Goal: Task Accomplishment & Management: Manage account settings

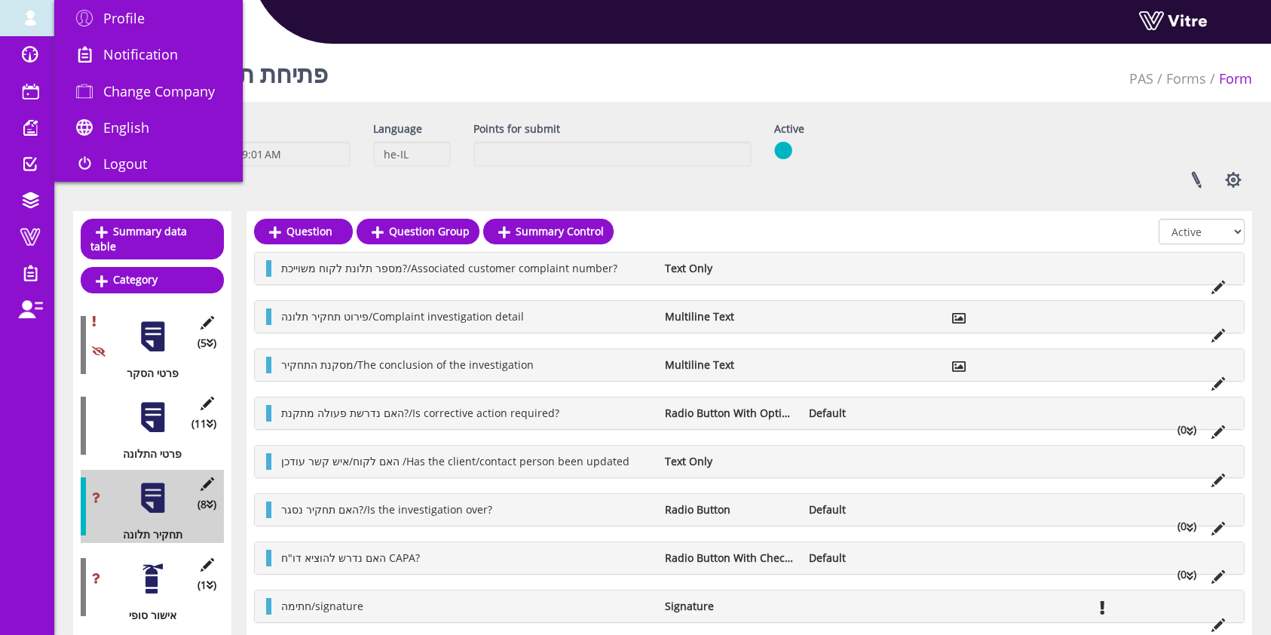
scroll to position [43, 0]
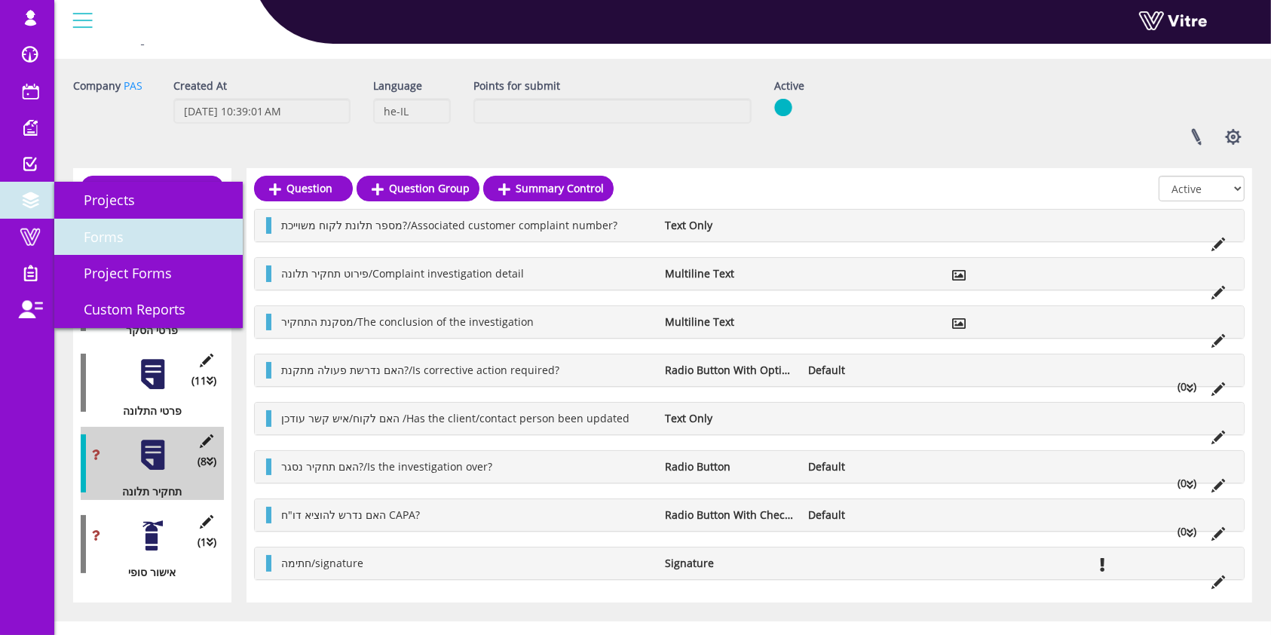
click at [130, 244] on link "Forms" at bounding box center [148, 237] width 188 height 36
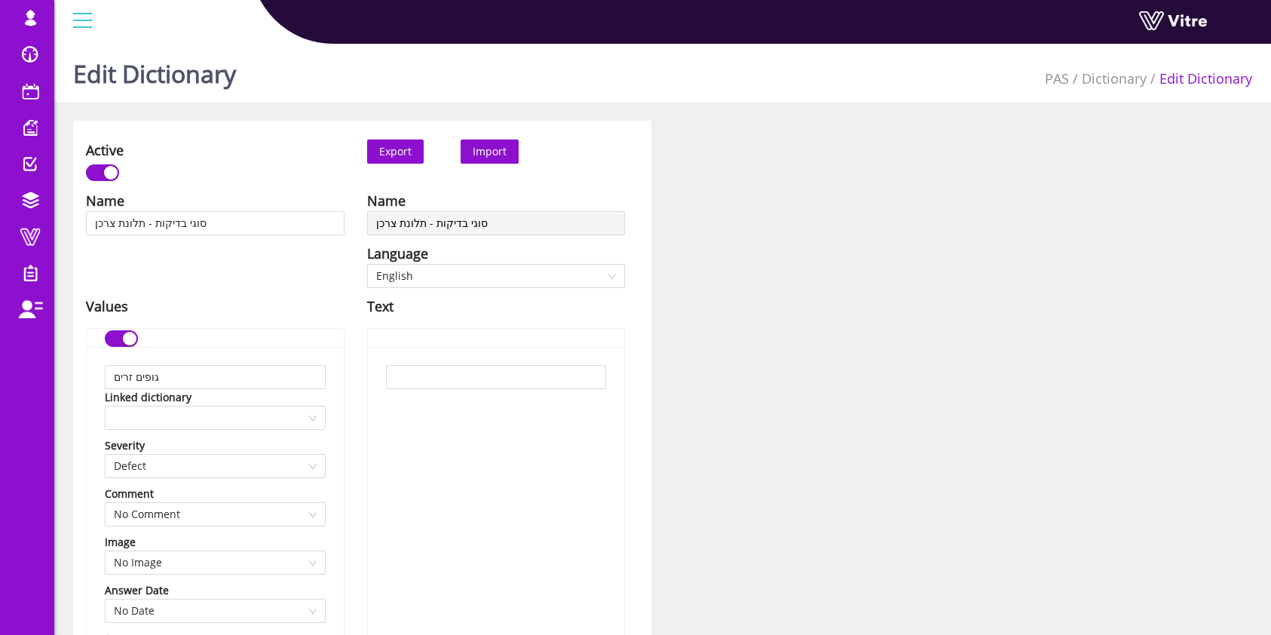
scroll to position [1206, 0]
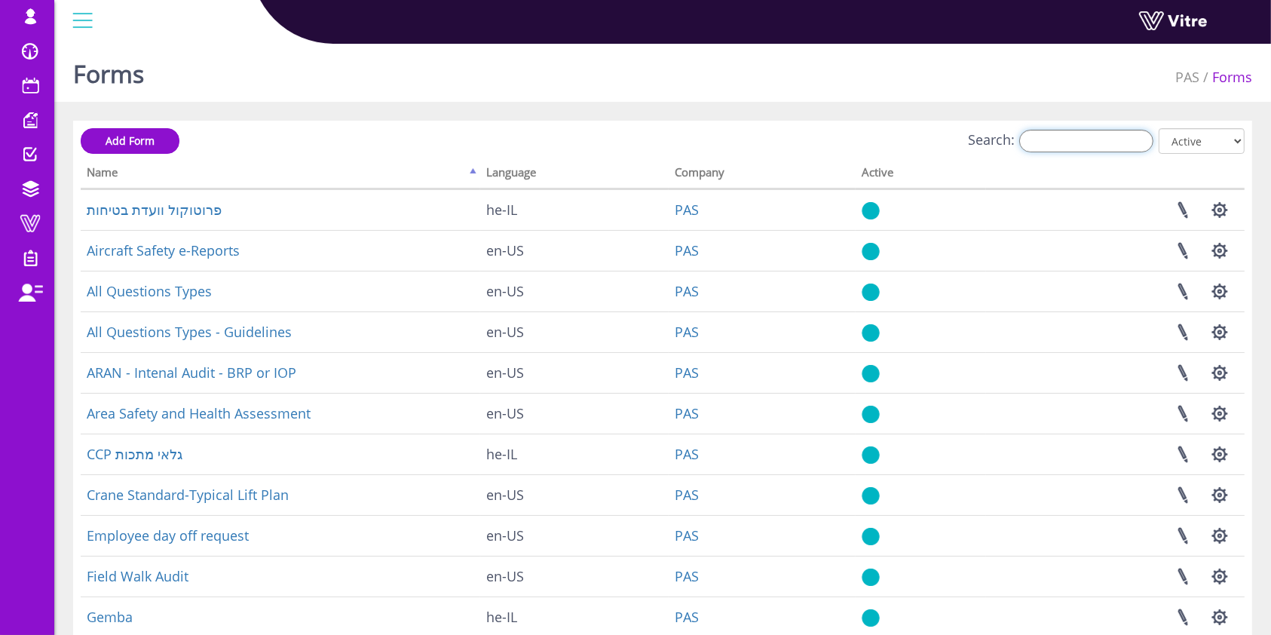
click at [1065, 148] on input "Search:" at bounding box center [1086, 141] width 134 height 23
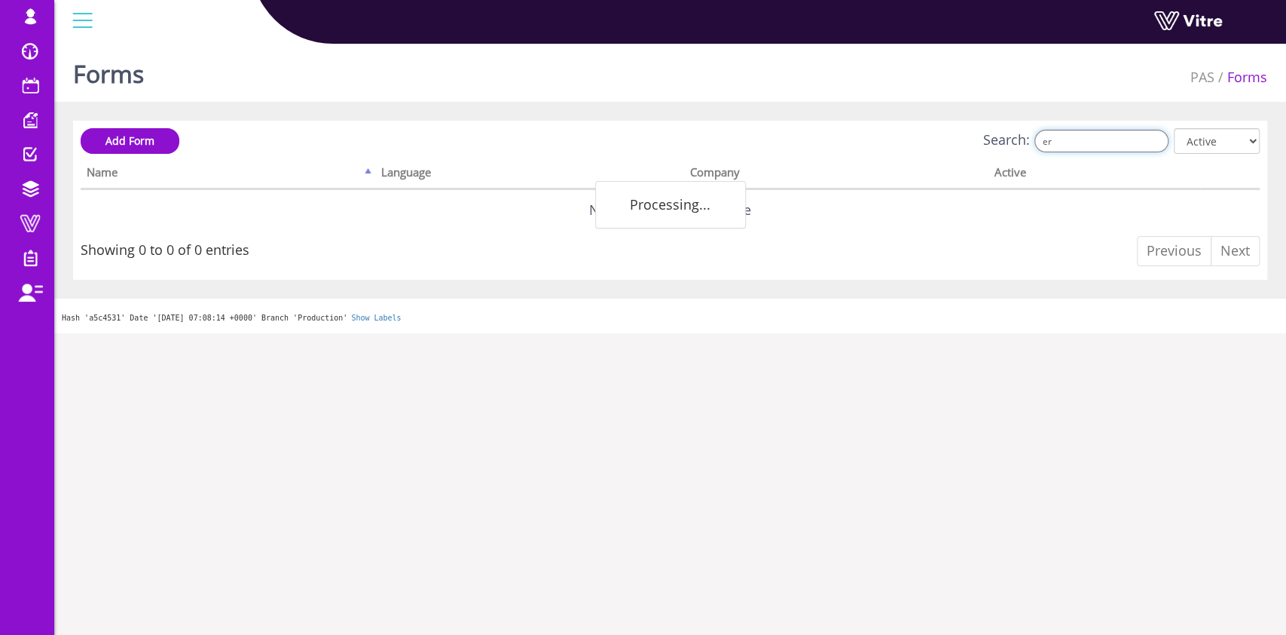
type input "e"
click at [1105, 151] on input "ert" at bounding box center [1102, 141] width 134 height 23
click at [1107, 145] on input "ert" at bounding box center [1102, 141] width 134 height 23
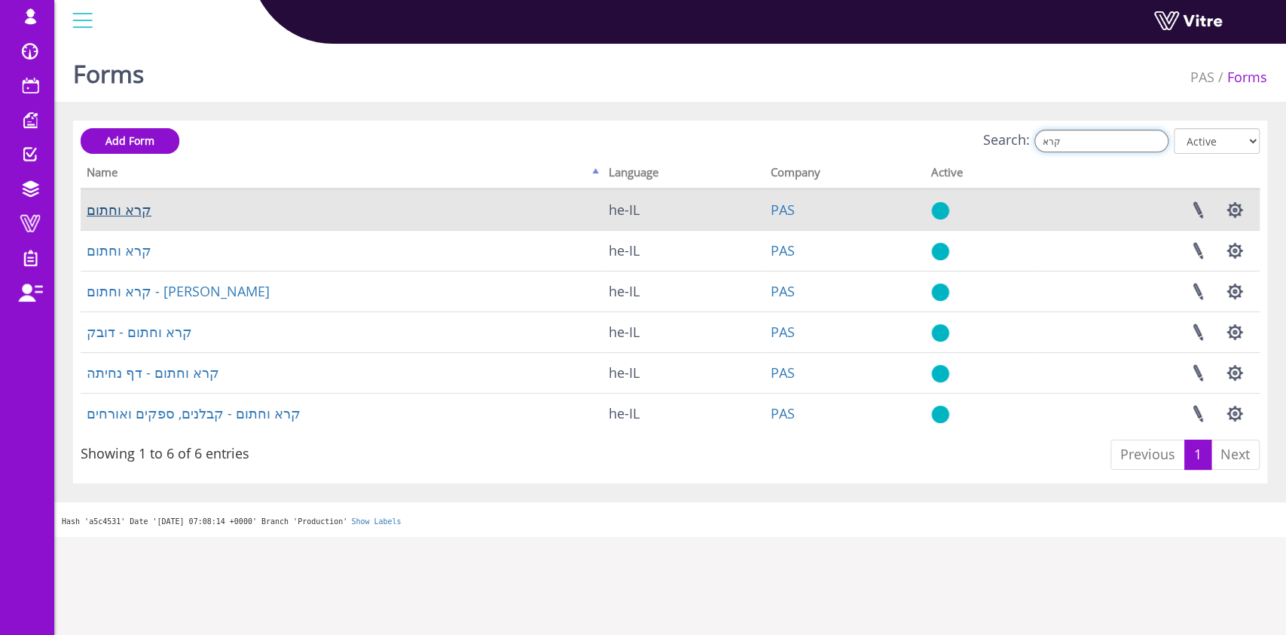
type input "קרא"
click at [133, 217] on link "קרא וחתום" at bounding box center [119, 209] width 65 height 18
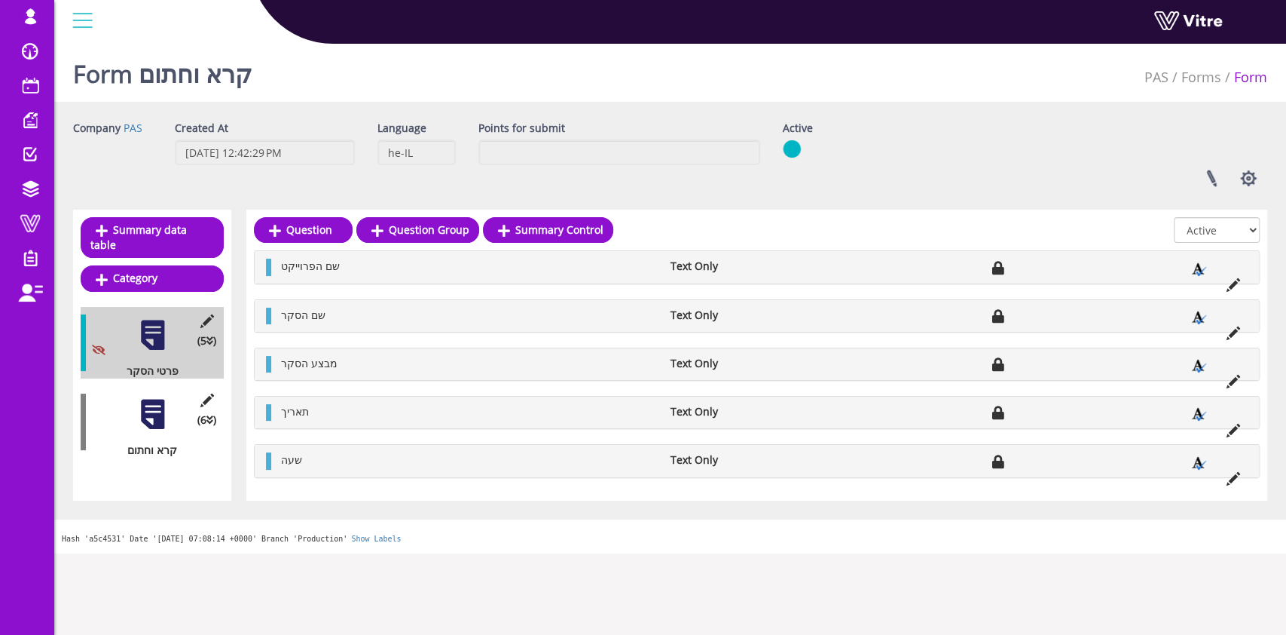
click at [142, 402] on div at bounding box center [153, 414] width 34 height 34
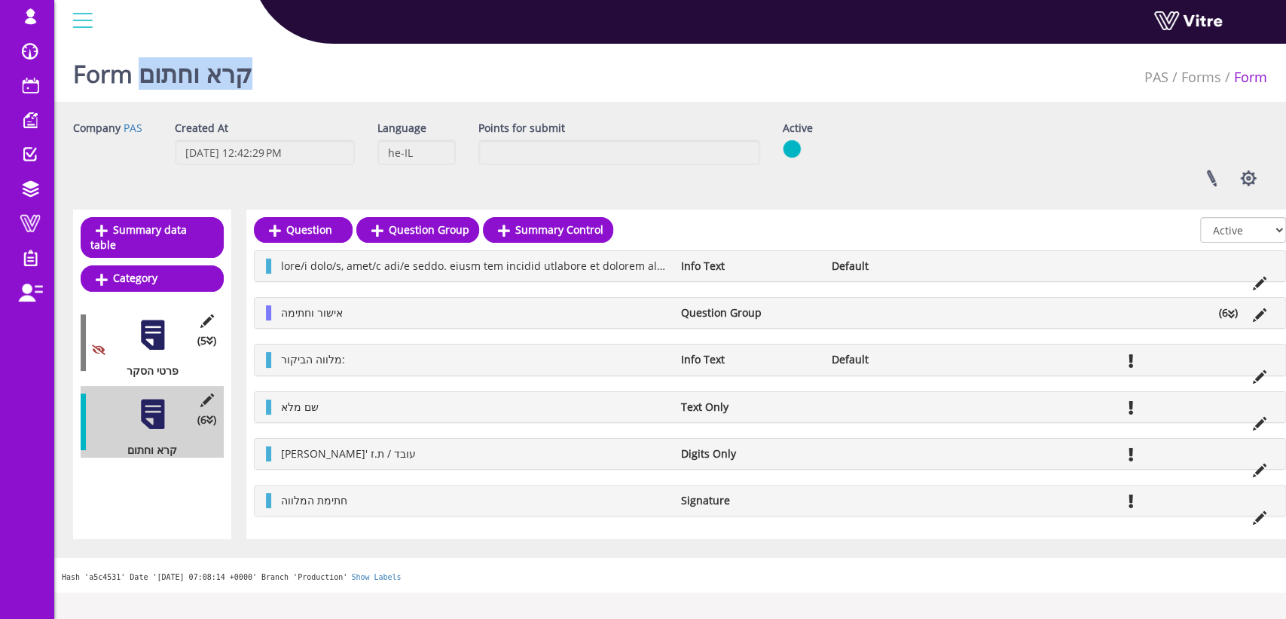
drag, startPoint x: 264, startPoint y: 78, endPoint x: 141, endPoint y: 81, distance: 122.9
click at [141, 81] on div "Form קרא וחתום PAS Forms Form" at bounding box center [670, 70] width 1232 height 64
copy h1 "קרא וחתום"
click at [1208, 78] on link "Forms" at bounding box center [1202, 77] width 40 height 18
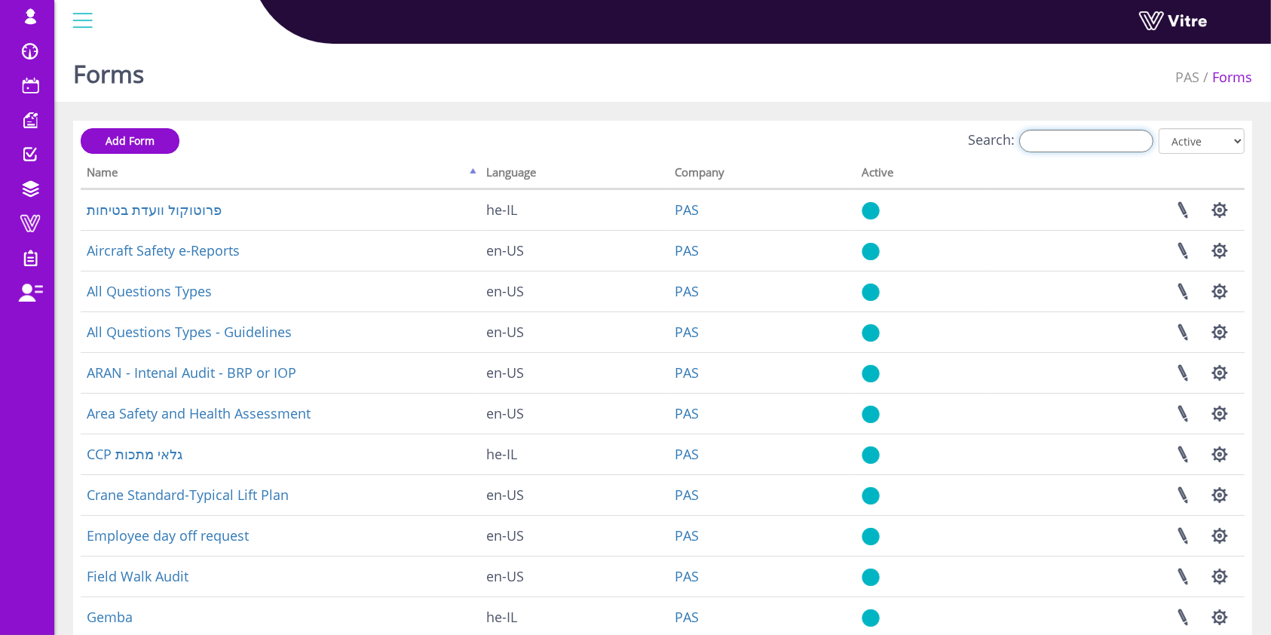
click at [1134, 151] on input "Search:" at bounding box center [1086, 141] width 134 height 23
paste input "קרא וחתום"
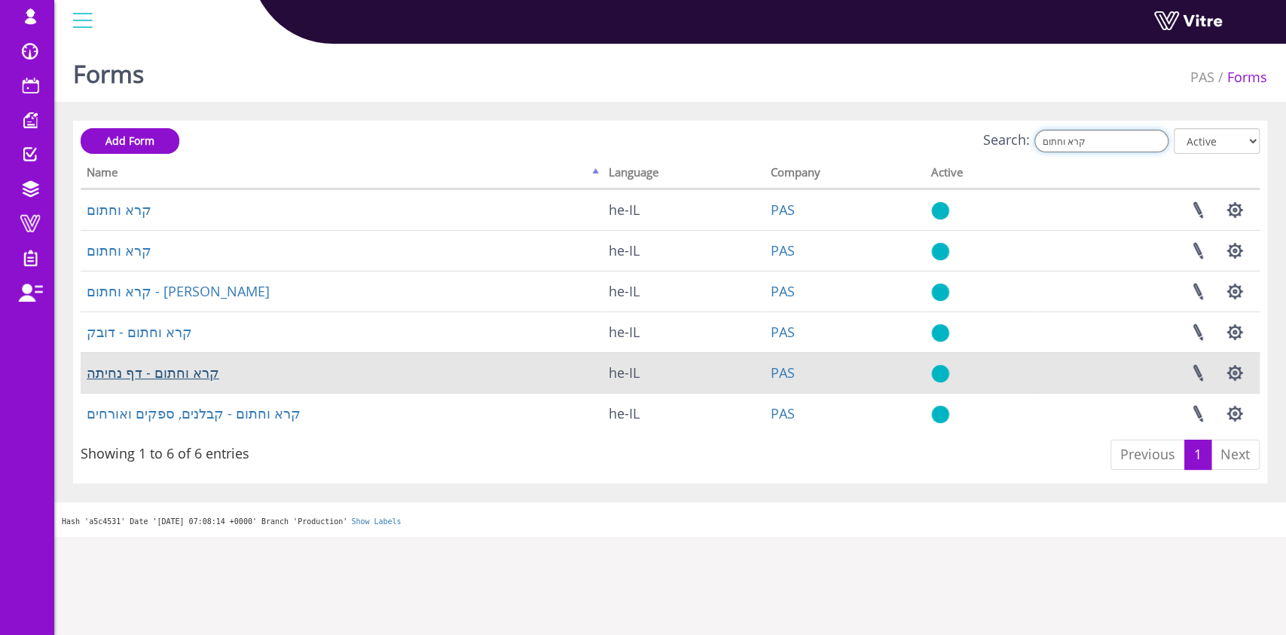
type input "קרא וחתום"
click at [131, 371] on link "קרא וחתום - דף נחיתה" at bounding box center [153, 372] width 133 height 18
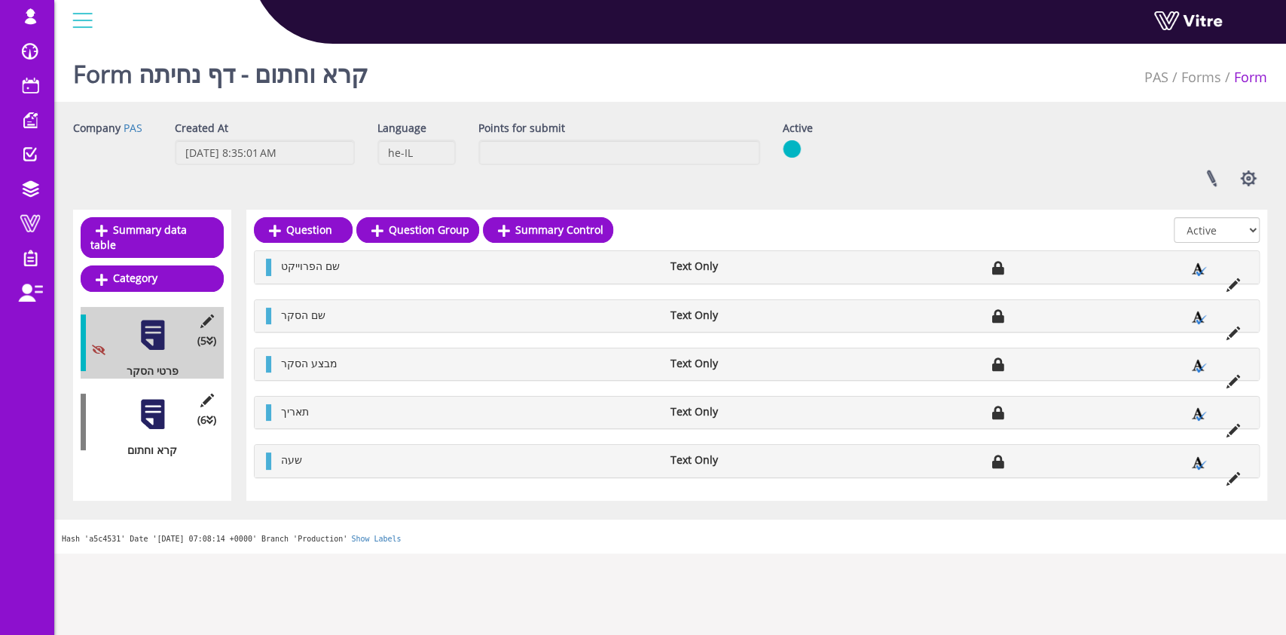
click at [159, 397] on div at bounding box center [153, 414] width 34 height 34
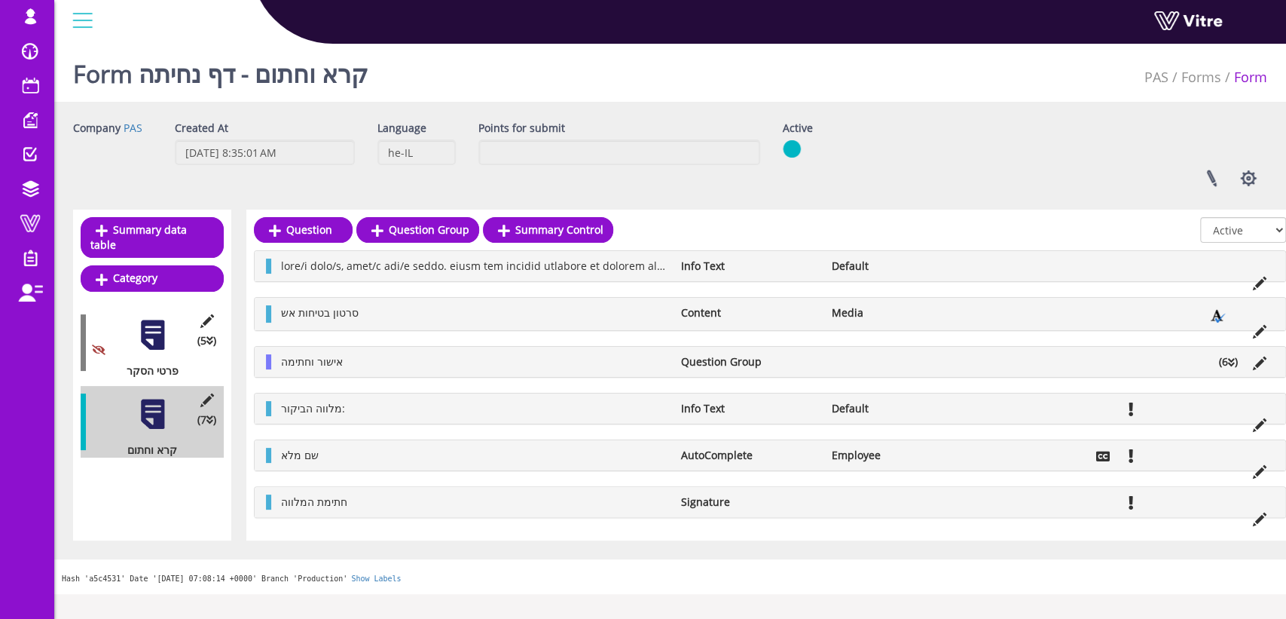
click at [1233, 362] on icon at bounding box center [1231, 362] width 7 height 11
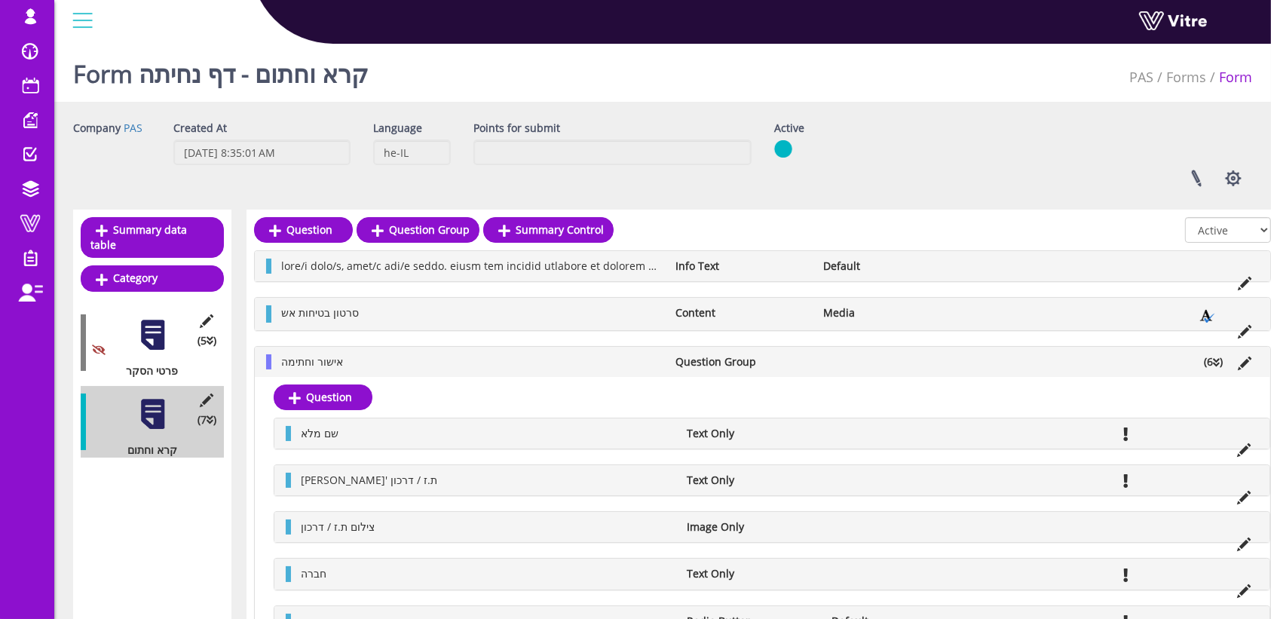
click at [1217, 367] on li "(6 )" at bounding box center [1213, 361] width 34 height 15
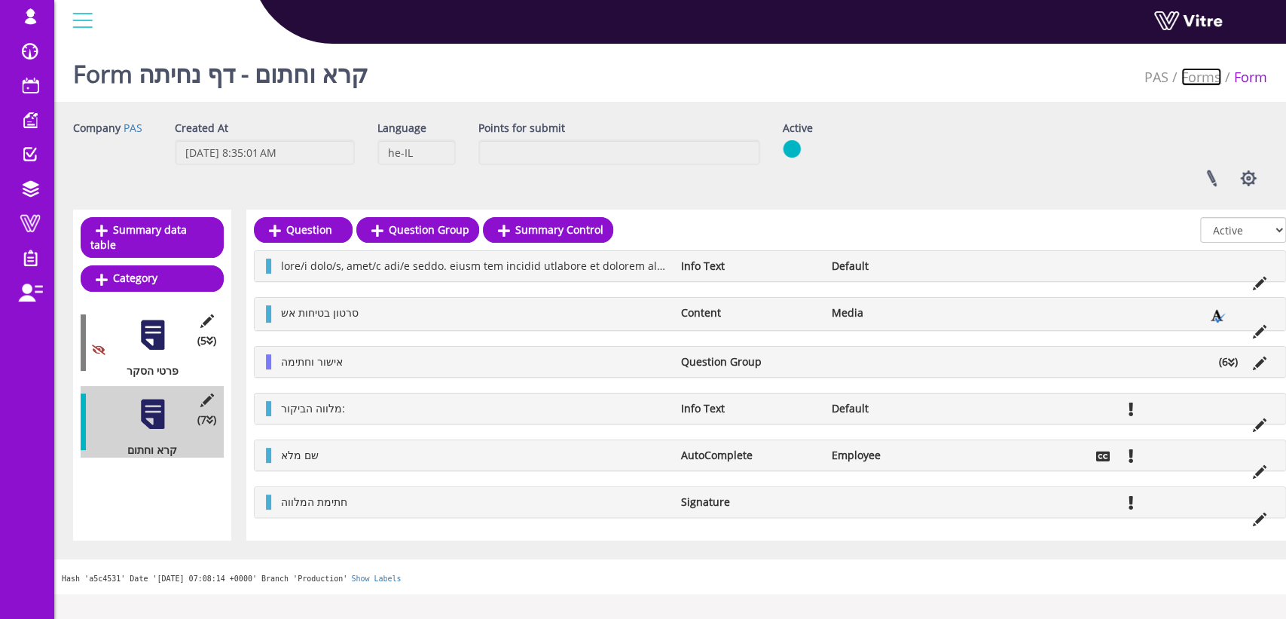
click at [1212, 76] on link "Forms" at bounding box center [1202, 77] width 40 height 18
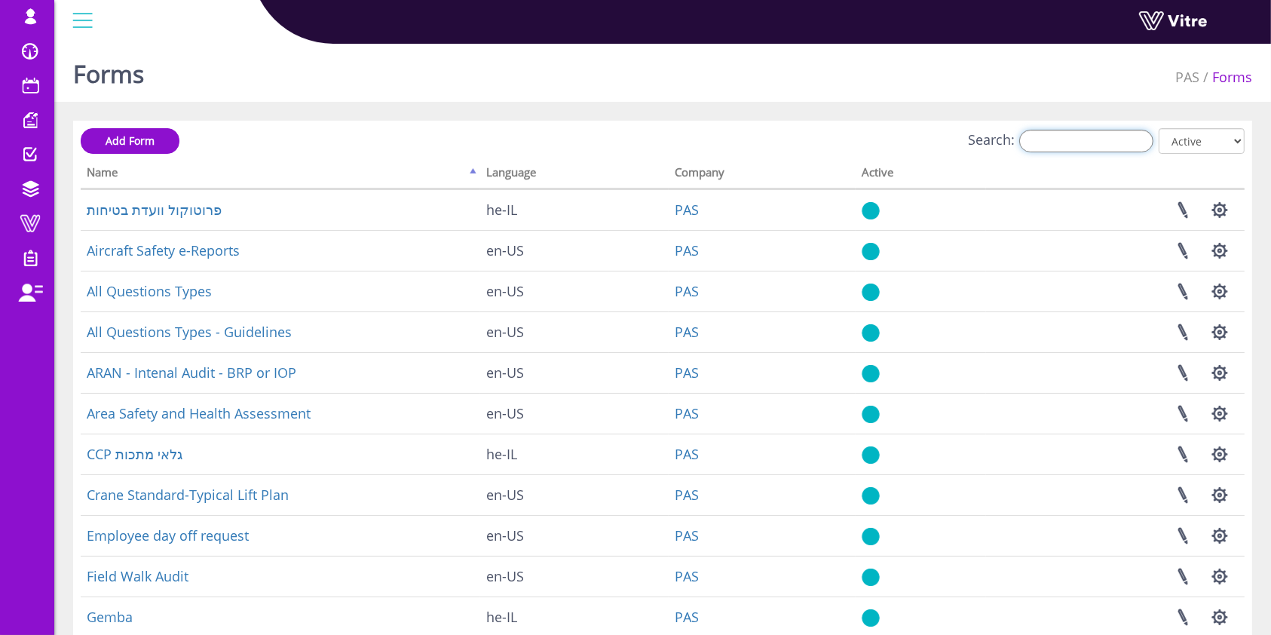
click at [1078, 136] on input "Search:" at bounding box center [1086, 141] width 134 height 23
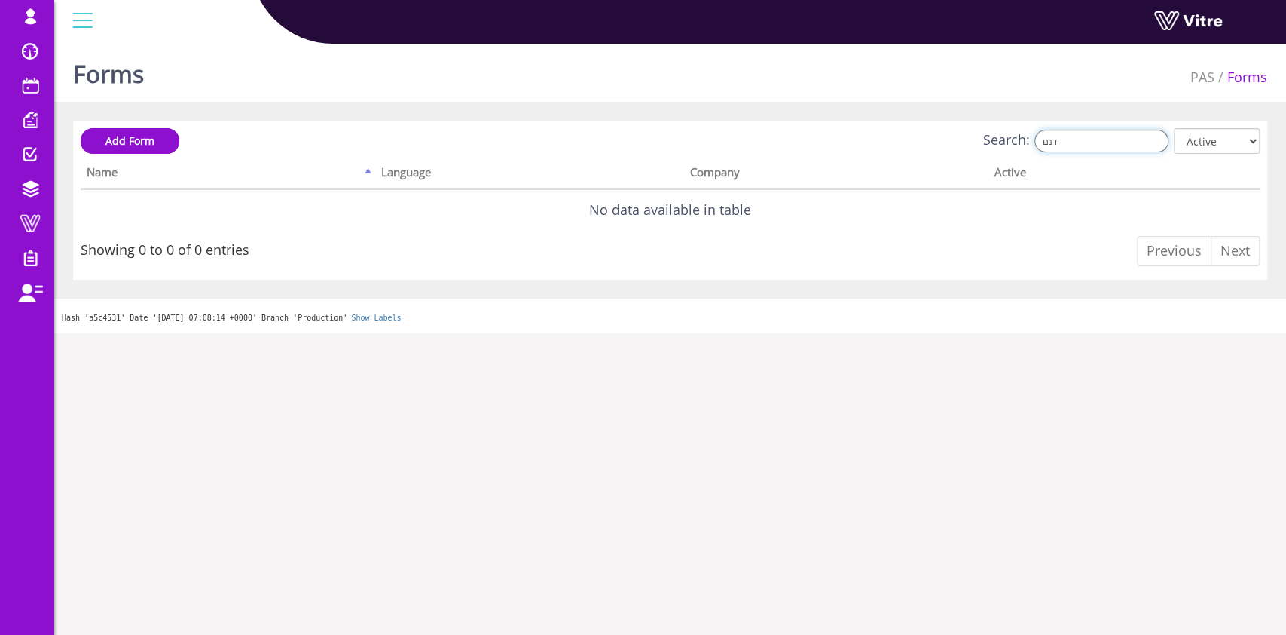
click at [1082, 148] on input "דנם" at bounding box center [1102, 141] width 134 height 23
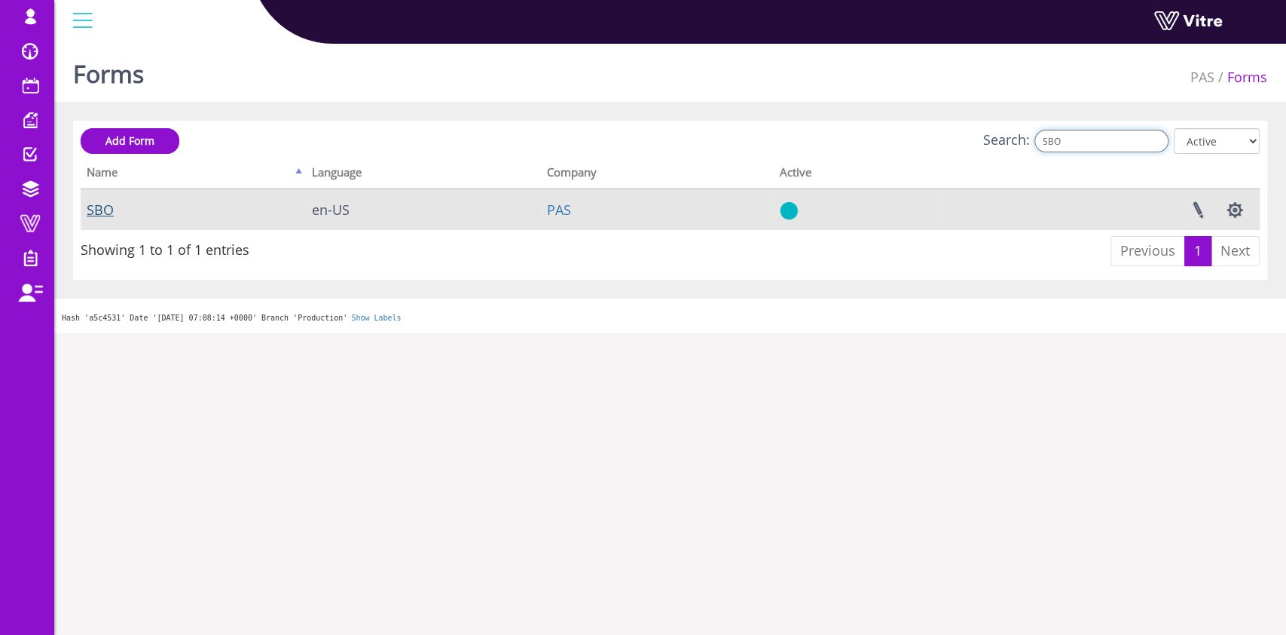
type input "SBO"
click at [99, 209] on link "SBO" at bounding box center [100, 209] width 27 height 18
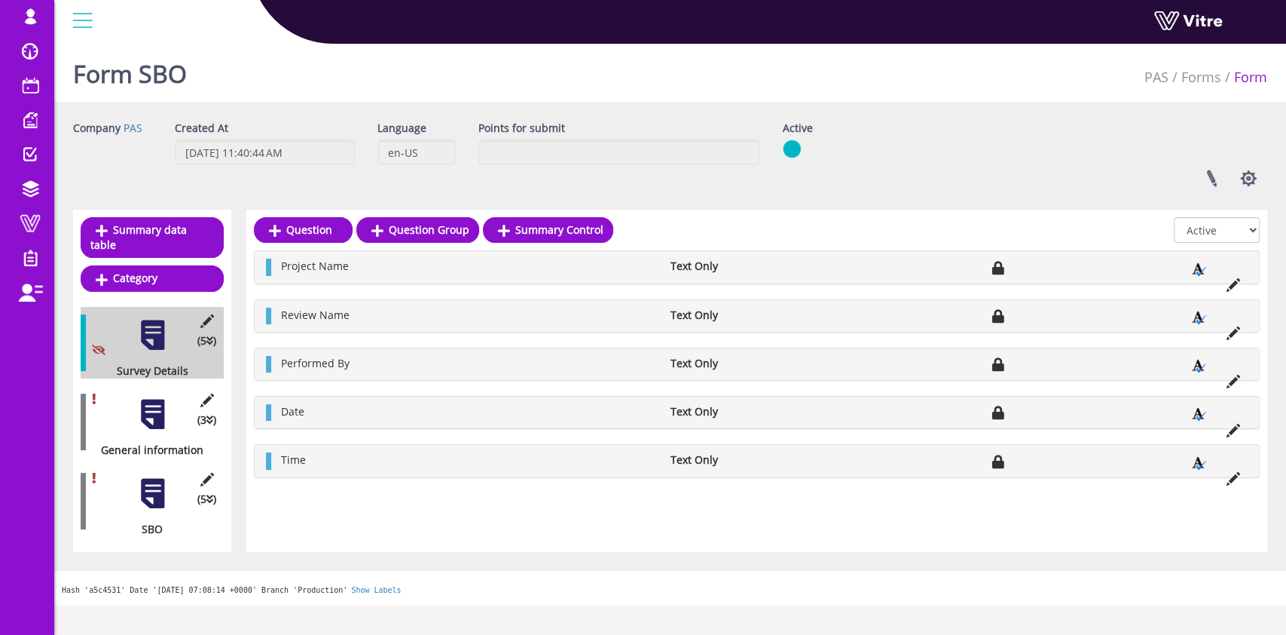
click at [151, 399] on div at bounding box center [153, 414] width 34 height 34
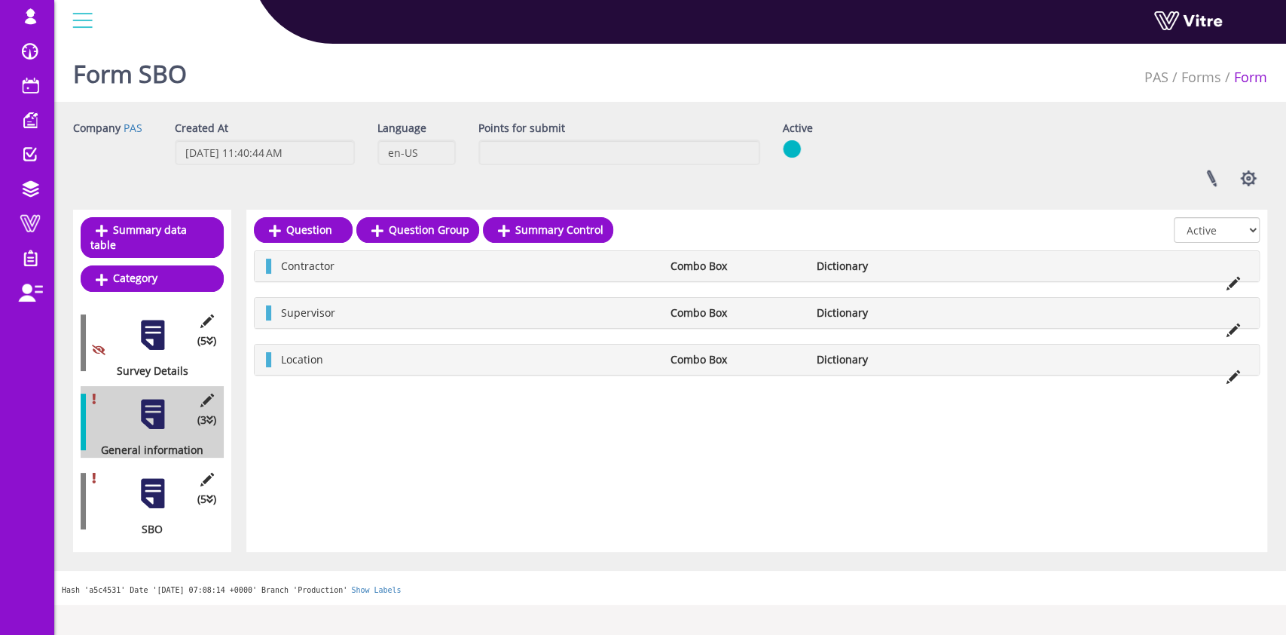
click at [154, 476] on div at bounding box center [153, 493] width 34 height 34
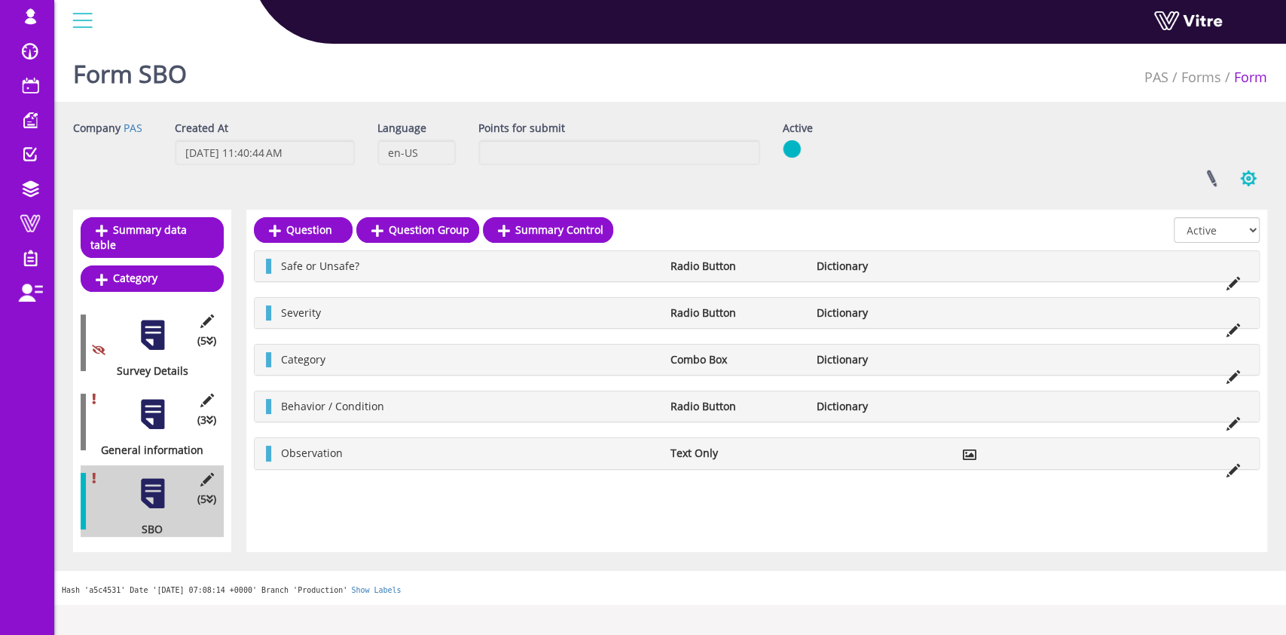
click at [1244, 176] on button "button" at bounding box center [1249, 178] width 38 height 40
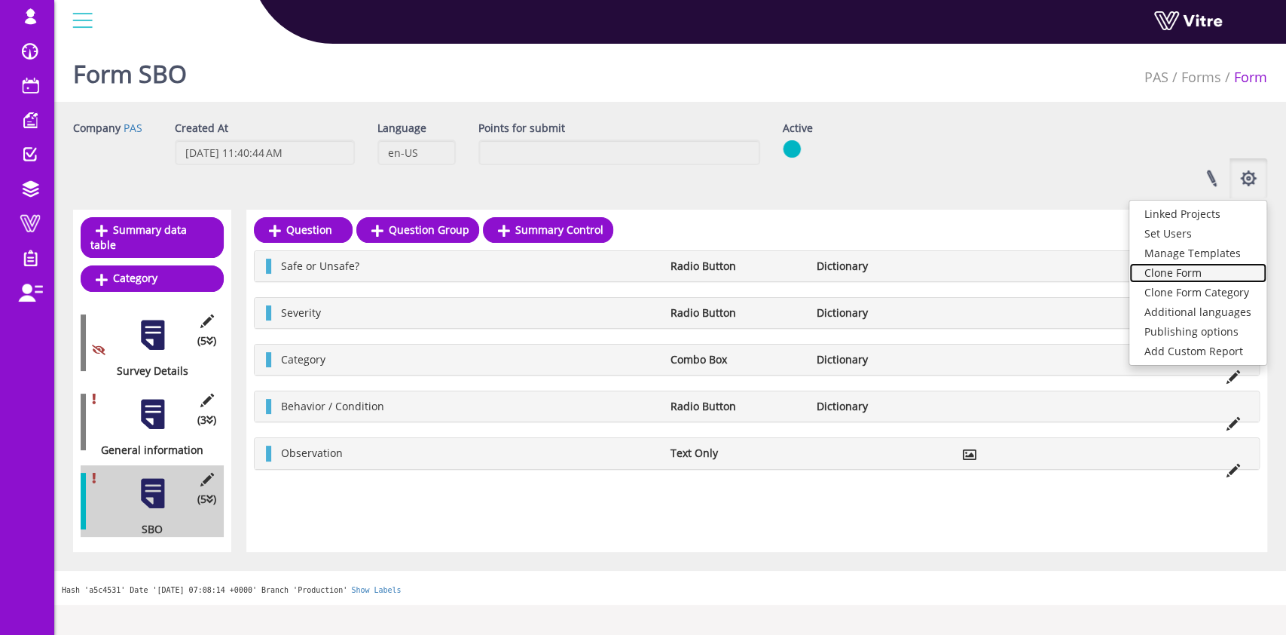
click at [1194, 269] on link "Clone Form" at bounding box center [1198, 273] width 137 height 20
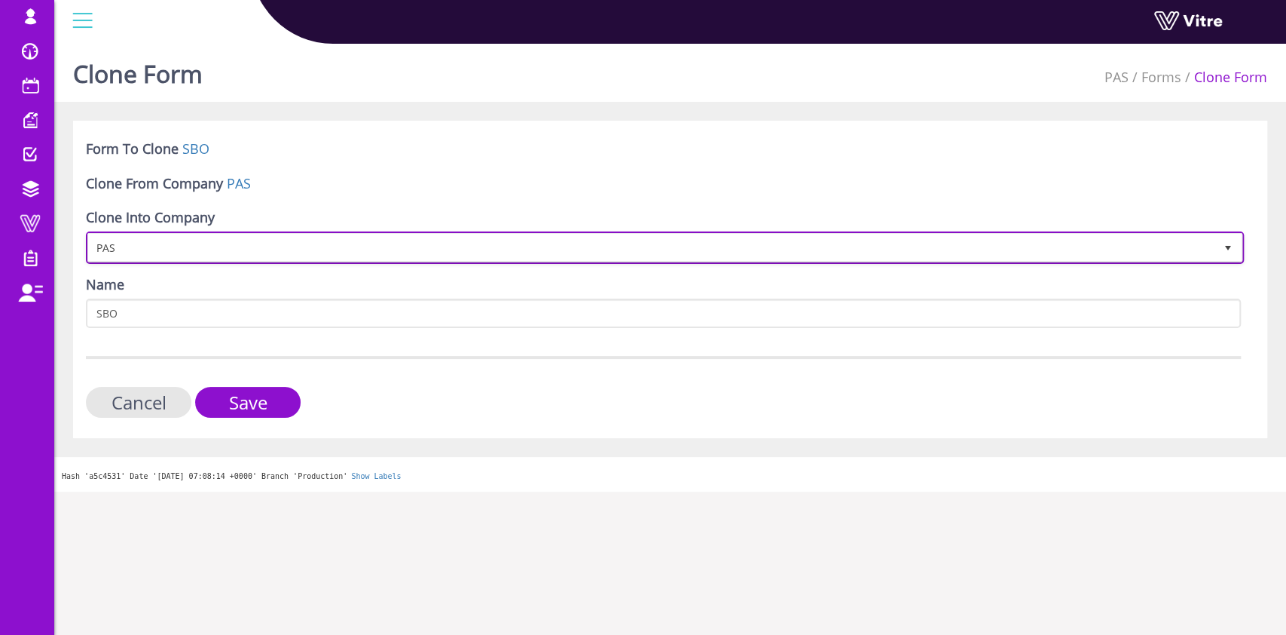
click at [385, 248] on span "PAS" at bounding box center [651, 247] width 1127 height 27
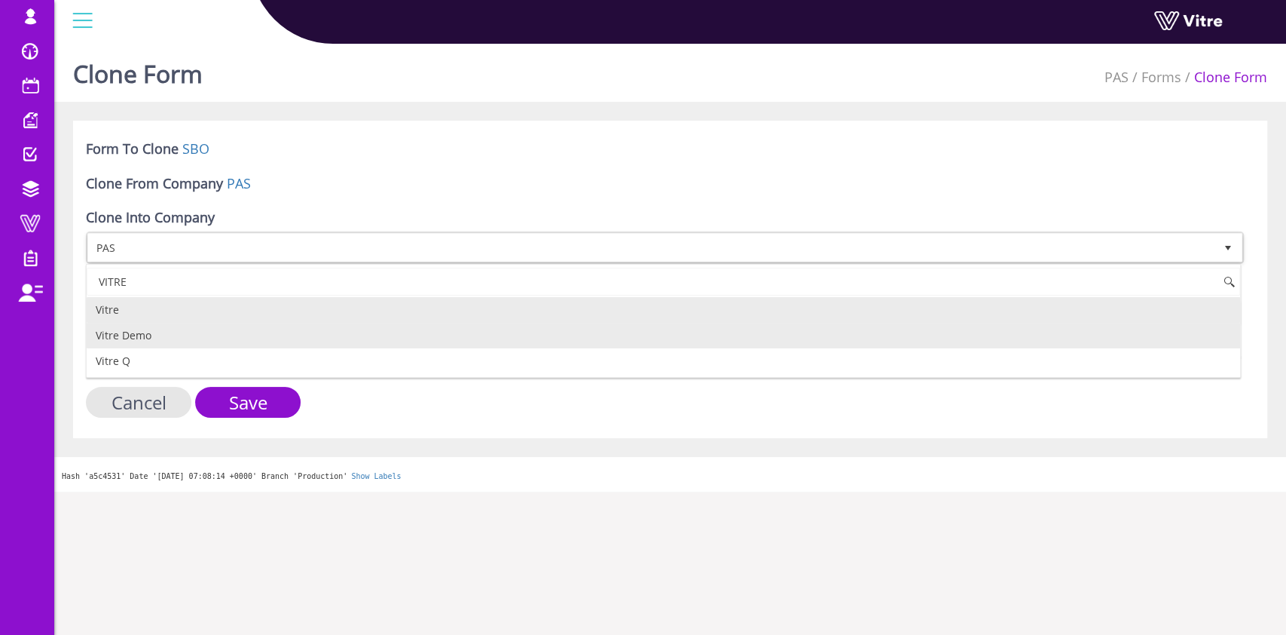
click at [149, 338] on li "Vitre Demo" at bounding box center [664, 336] width 1154 height 26
type input "VITRE"
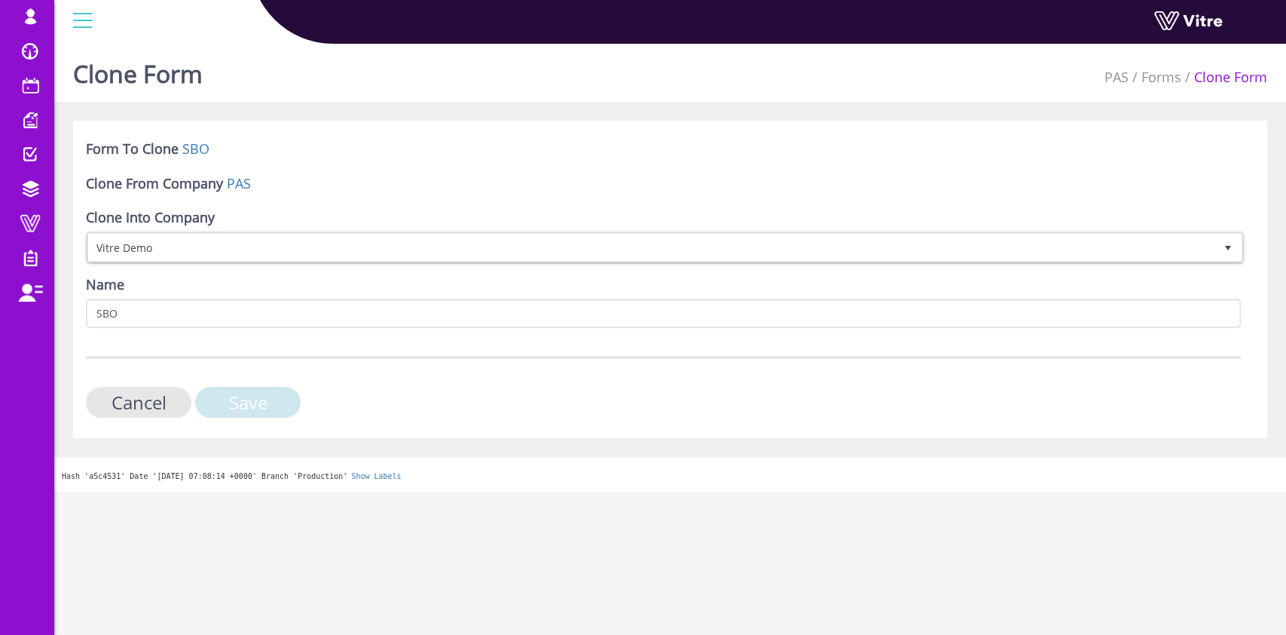
click at [261, 402] on input "Save" at bounding box center [247, 402] width 105 height 31
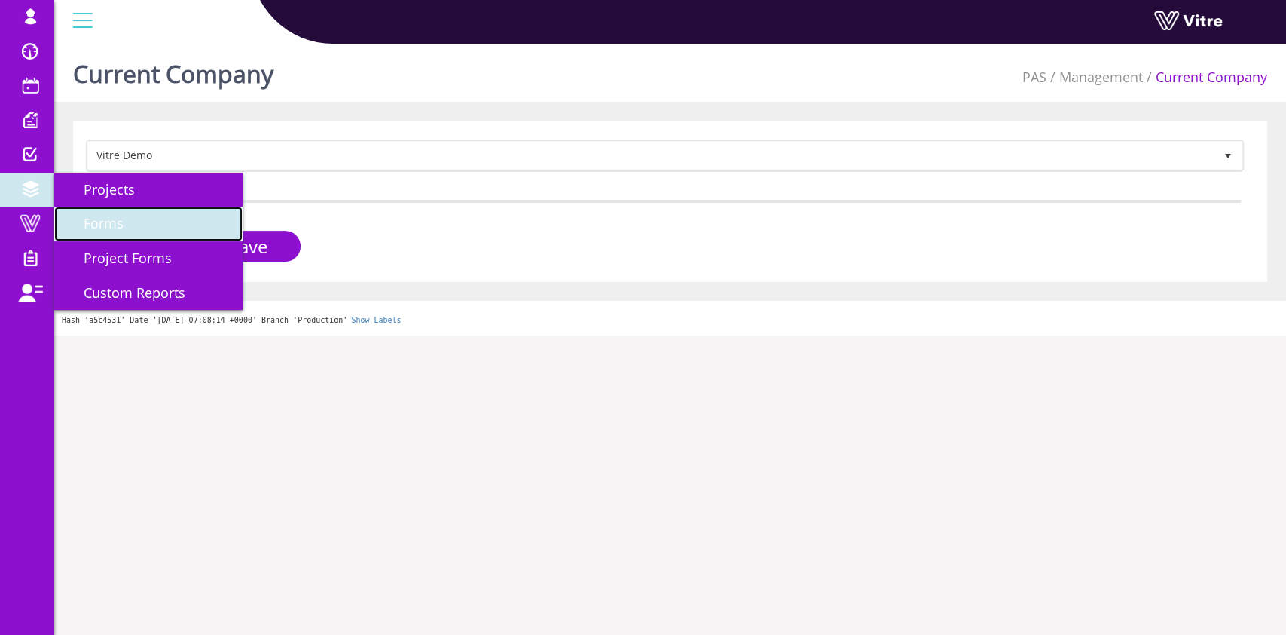
click at [80, 225] on span "Forms" at bounding box center [95, 223] width 58 height 18
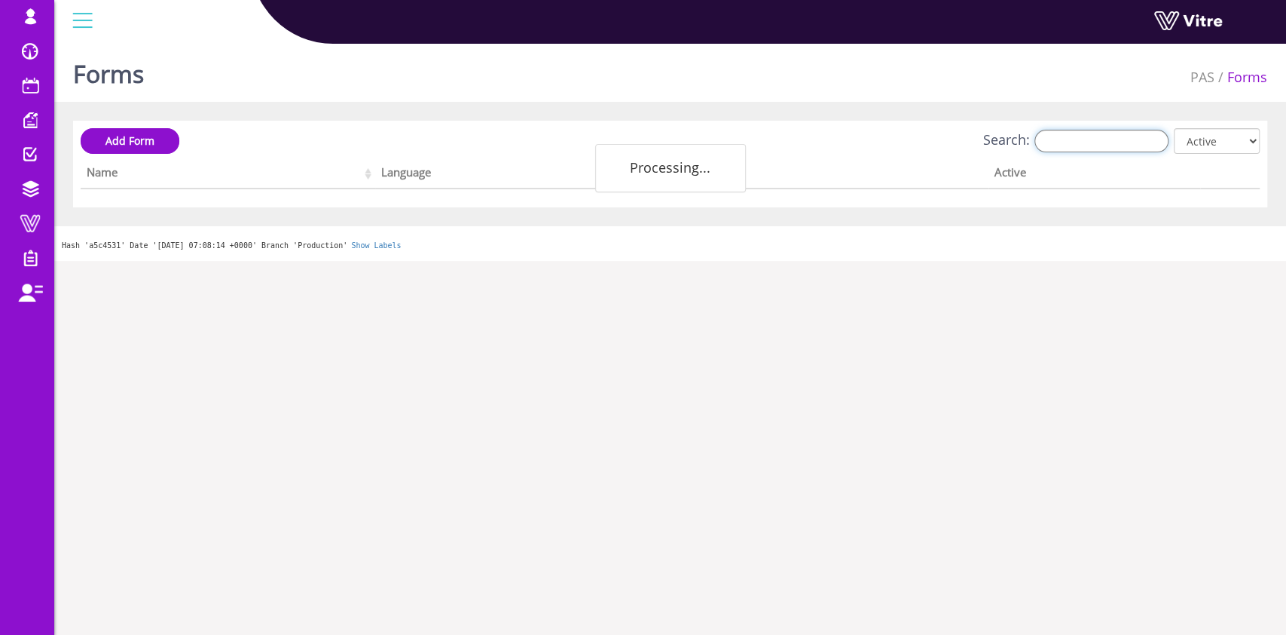
click at [1095, 139] on input "Search:" at bounding box center [1102, 141] width 134 height 23
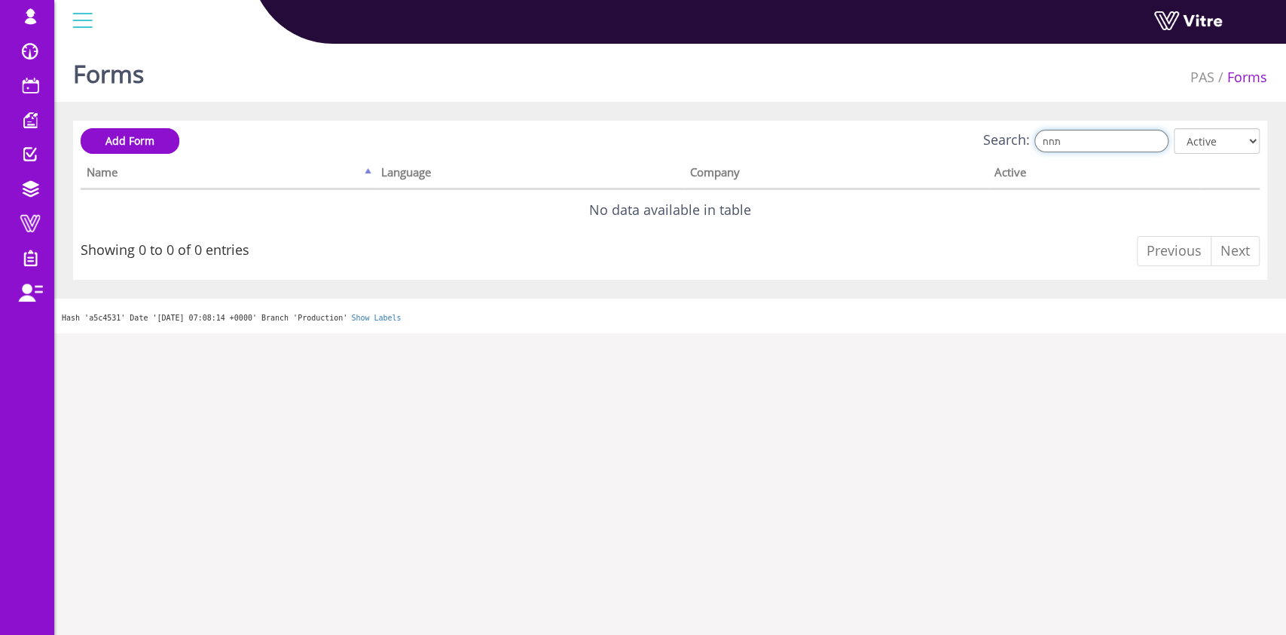
click at [1070, 143] on input "תחח" at bounding box center [1102, 141] width 134 height 23
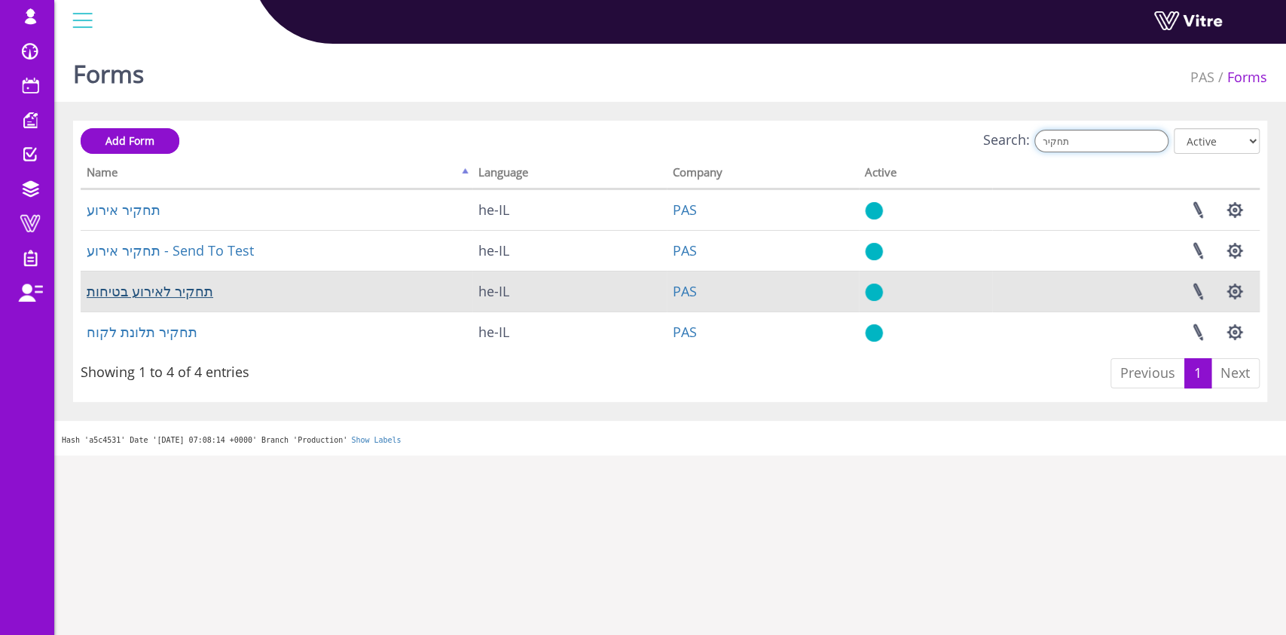
type input "תחקיר"
click at [150, 289] on link "תחקיר לאירוע בטיחות" at bounding box center [150, 291] width 127 height 18
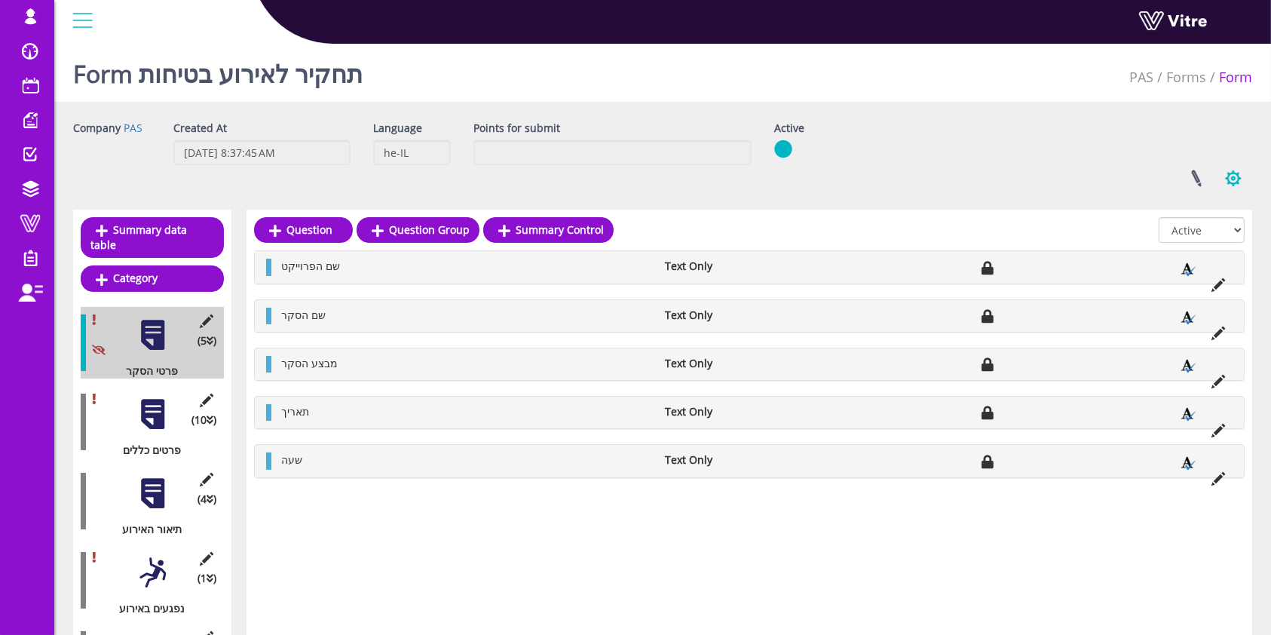
click at [1224, 186] on button "button" at bounding box center [1233, 178] width 38 height 40
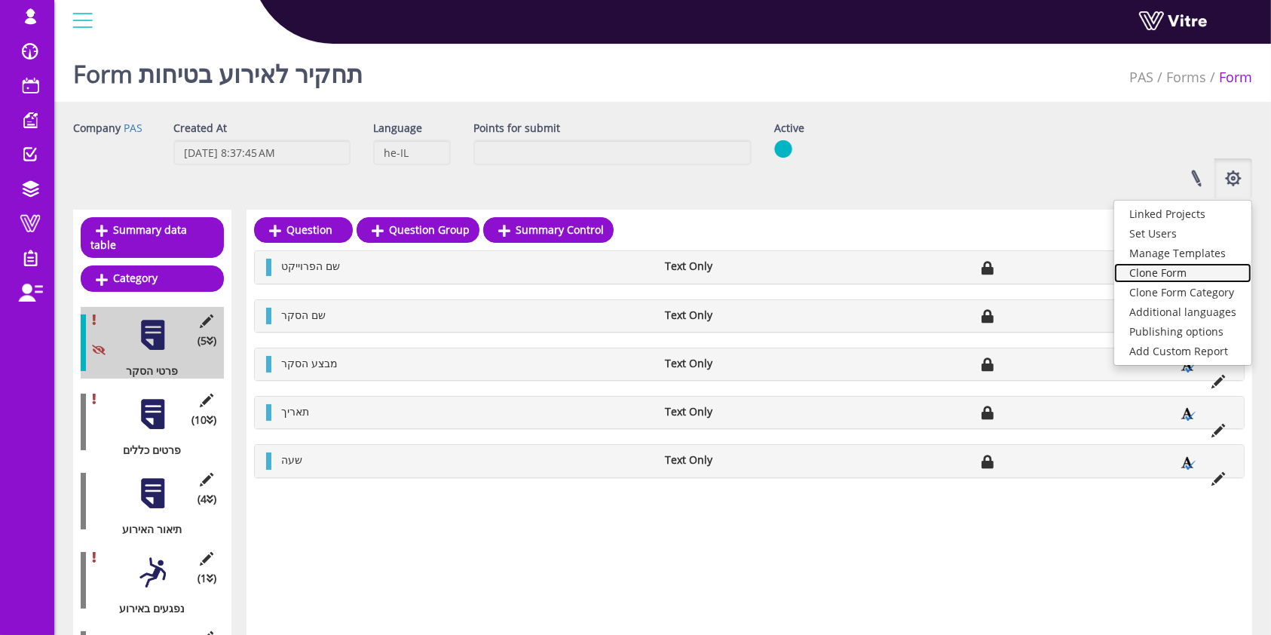
click at [1179, 275] on link "Clone Form" at bounding box center [1182, 273] width 137 height 20
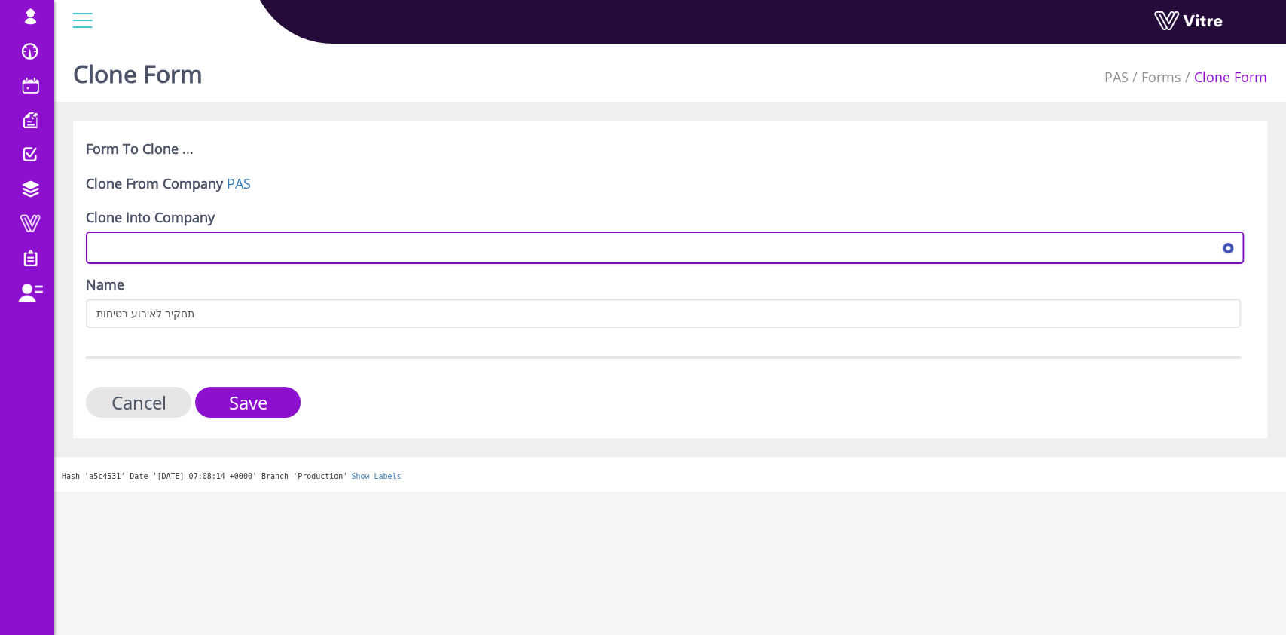
click at [332, 241] on span at bounding box center [651, 247] width 1127 height 27
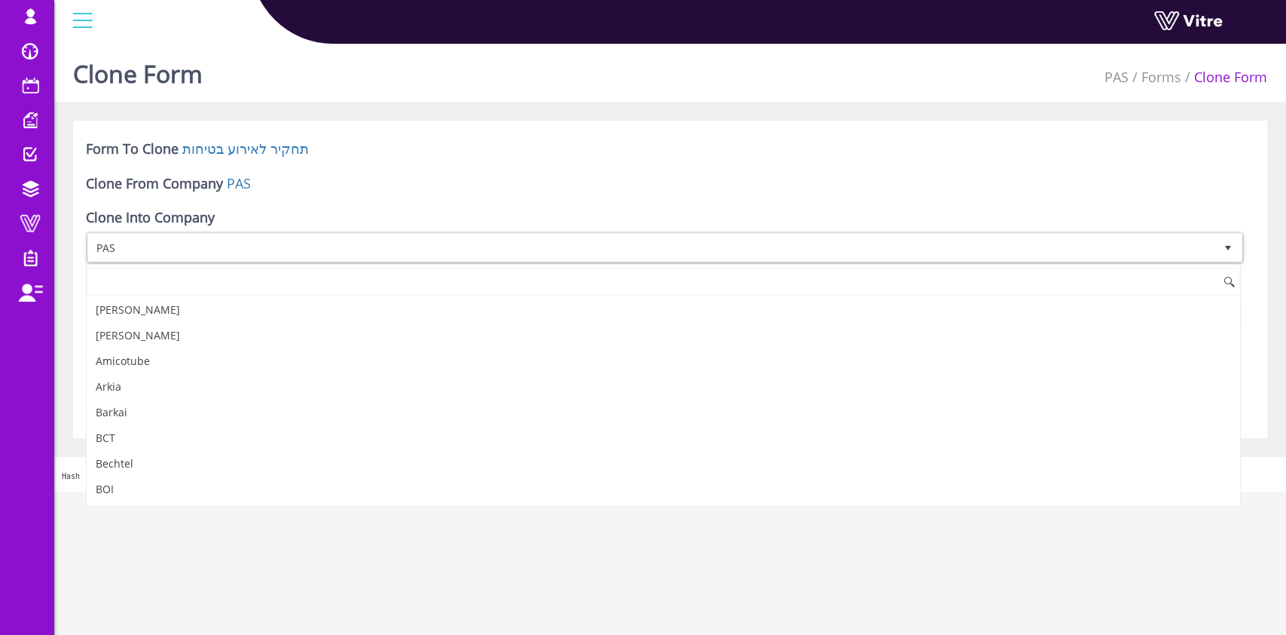
scroll to position [1322, 0]
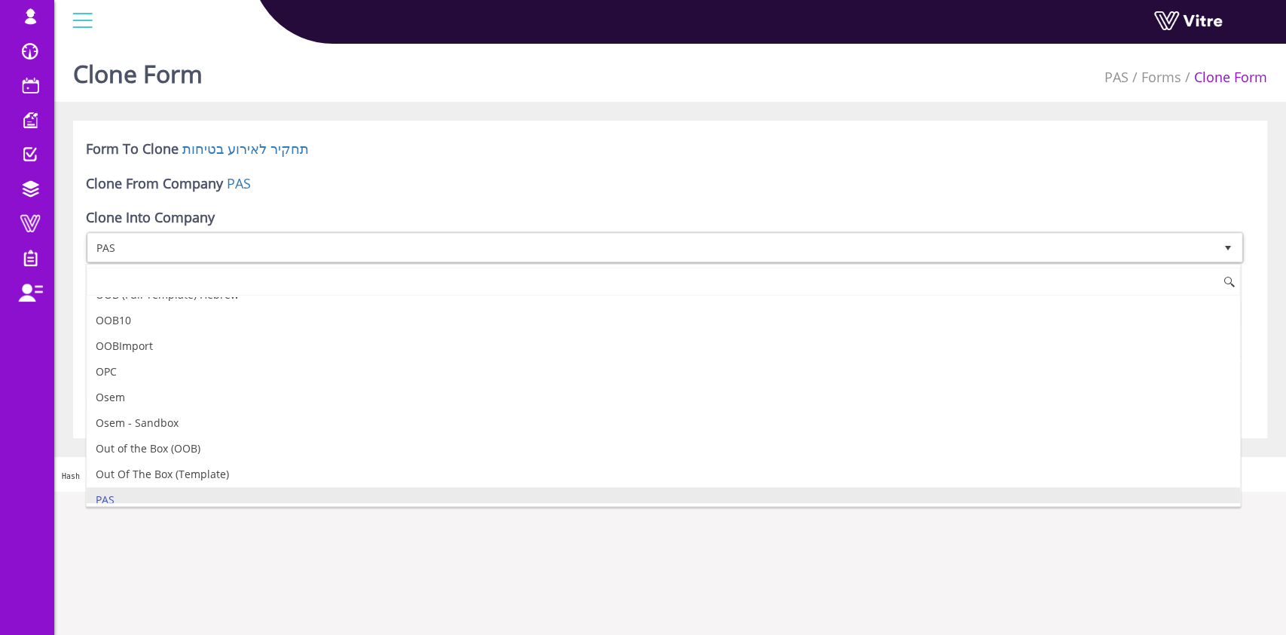
type input "ה"
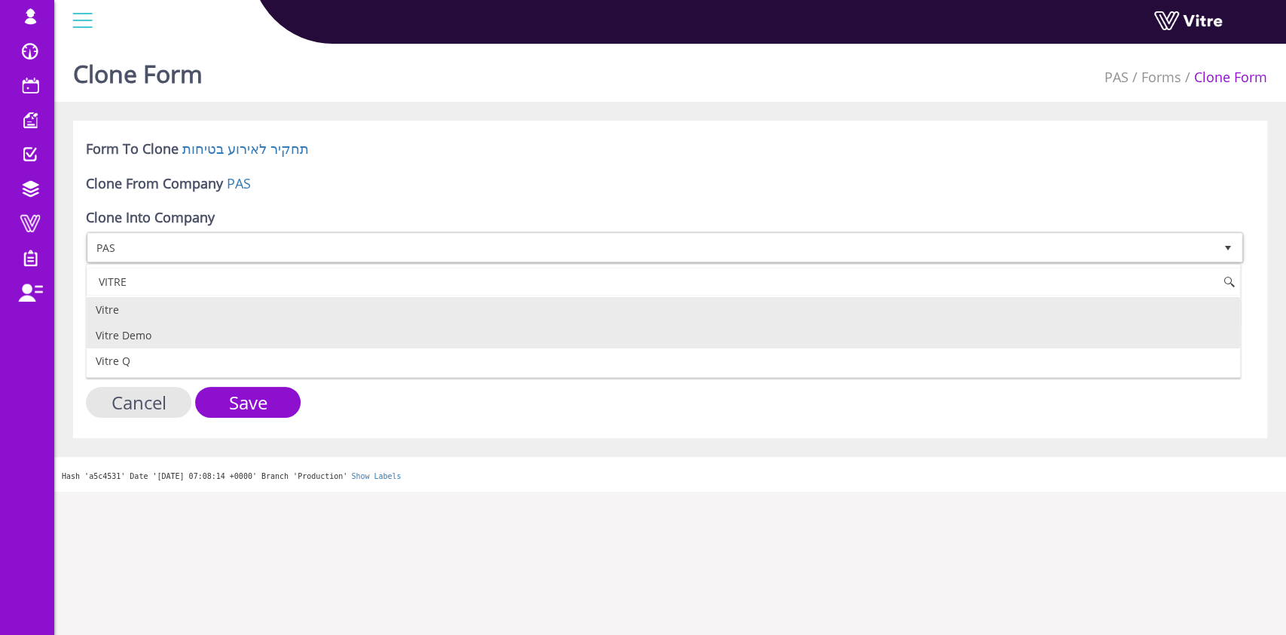
click at [267, 326] on li "Vitre Demo" at bounding box center [664, 336] width 1154 height 26
type input "VITRE"
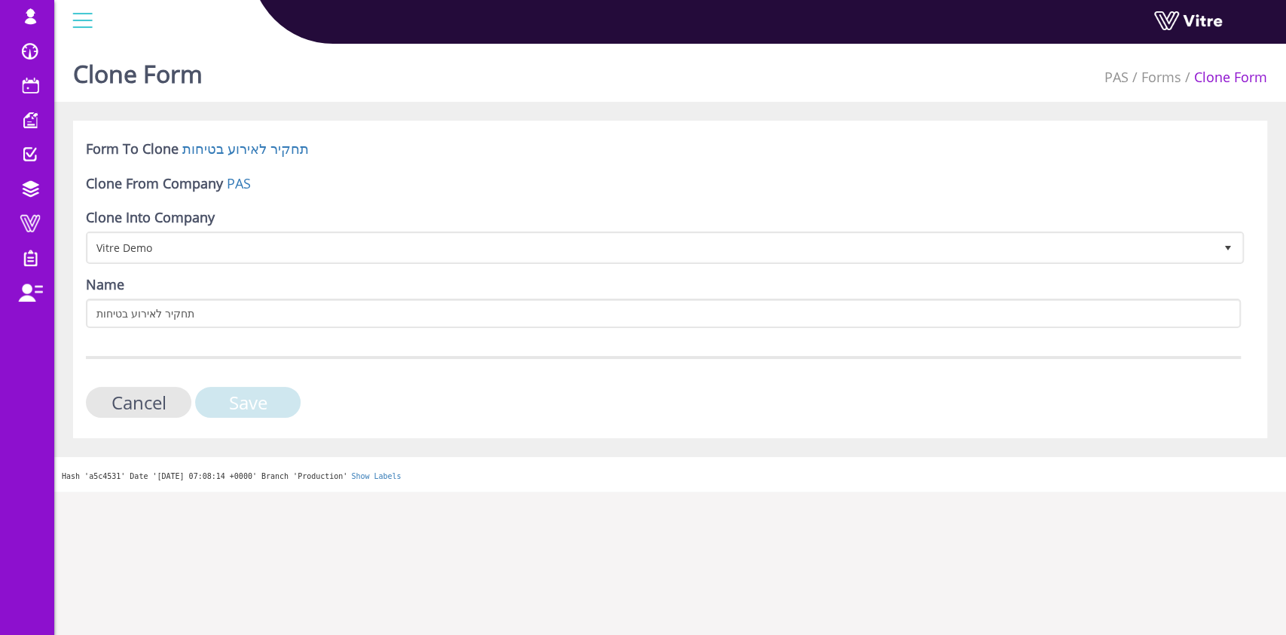
click at [246, 392] on input "Save" at bounding box center [247, 402] width 105 height 31
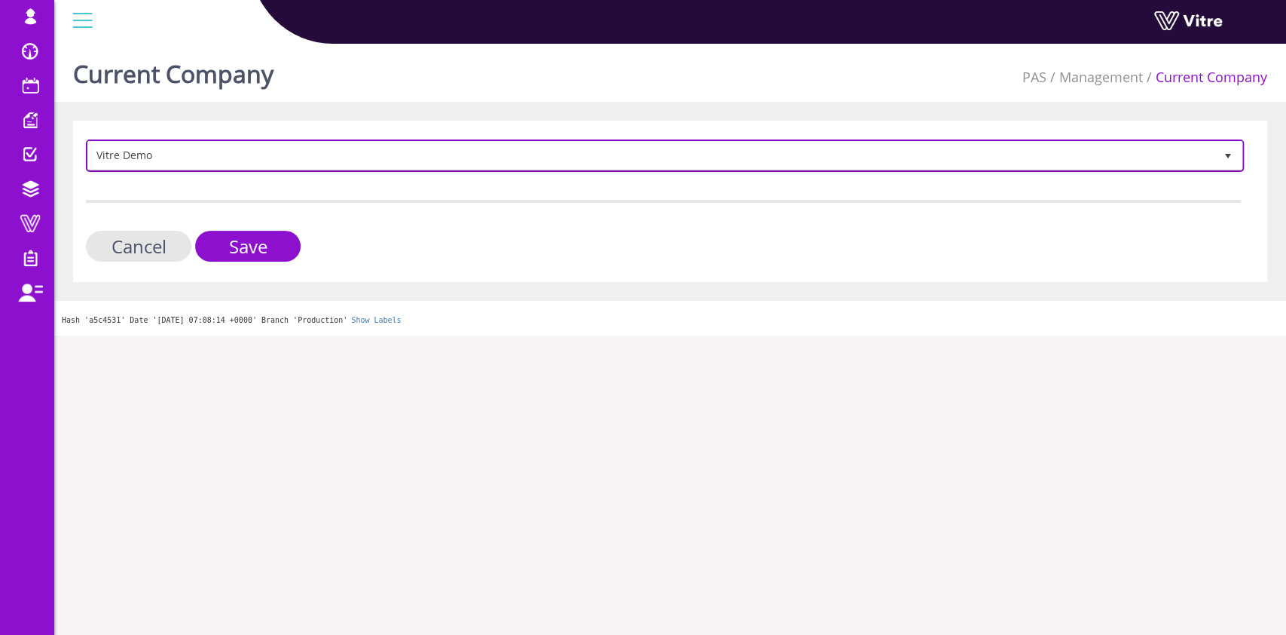
click at [612, 149] on span "Vitre Demo" at bounding box center [651, 155] width 1127 height 27
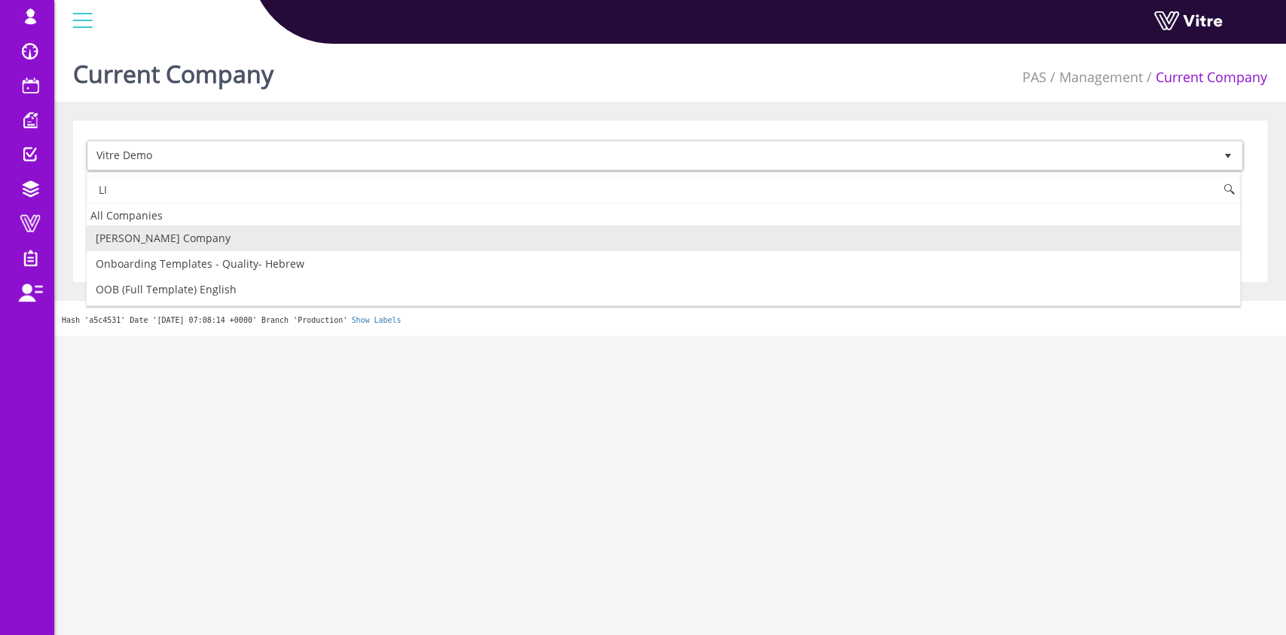
click at [358, 235] on li "[PERSON_NAME]'s Company" at bounding box center [664, 238] width 1154 height 26
type input "LI"
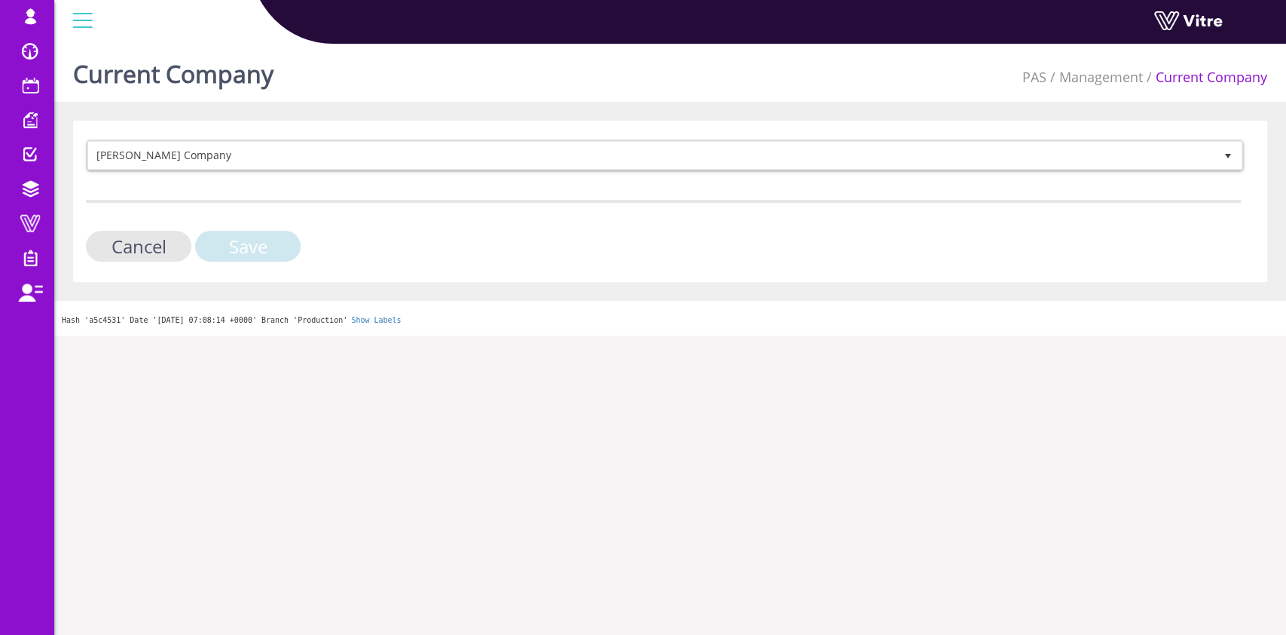
click at [267, 249] on input "Save" at bounding box center [247, 246] width 105 height 31
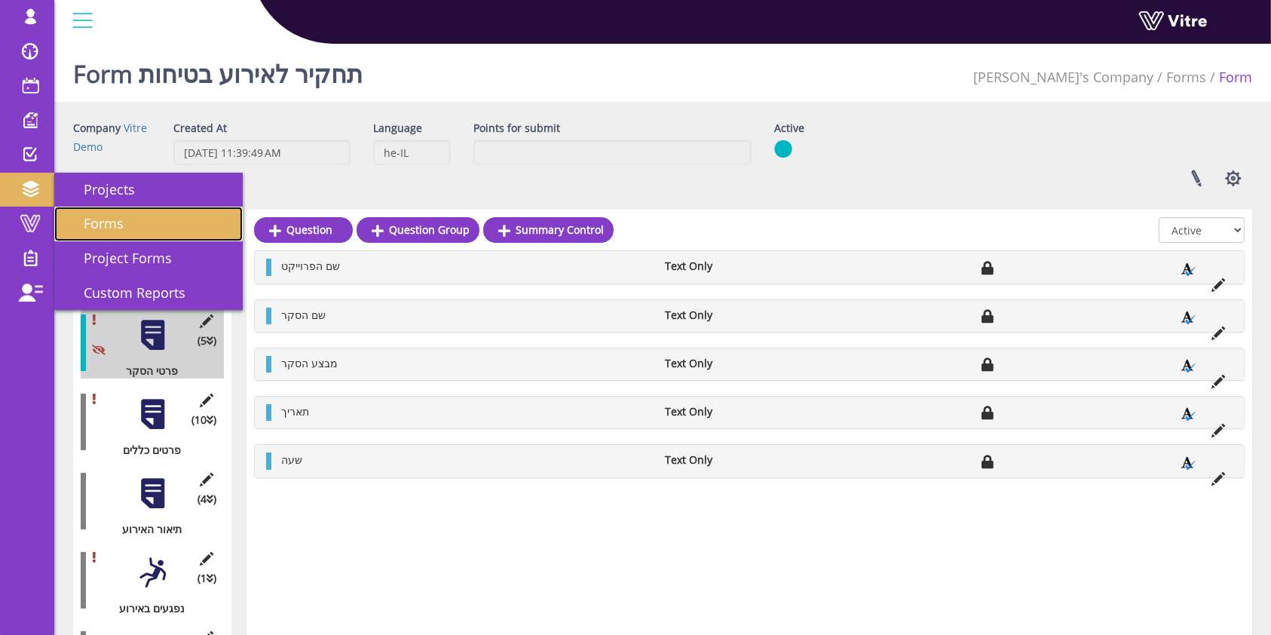
click at [123, 226] on link "Forms" at bounding box center [148, 223] width 188 height 35
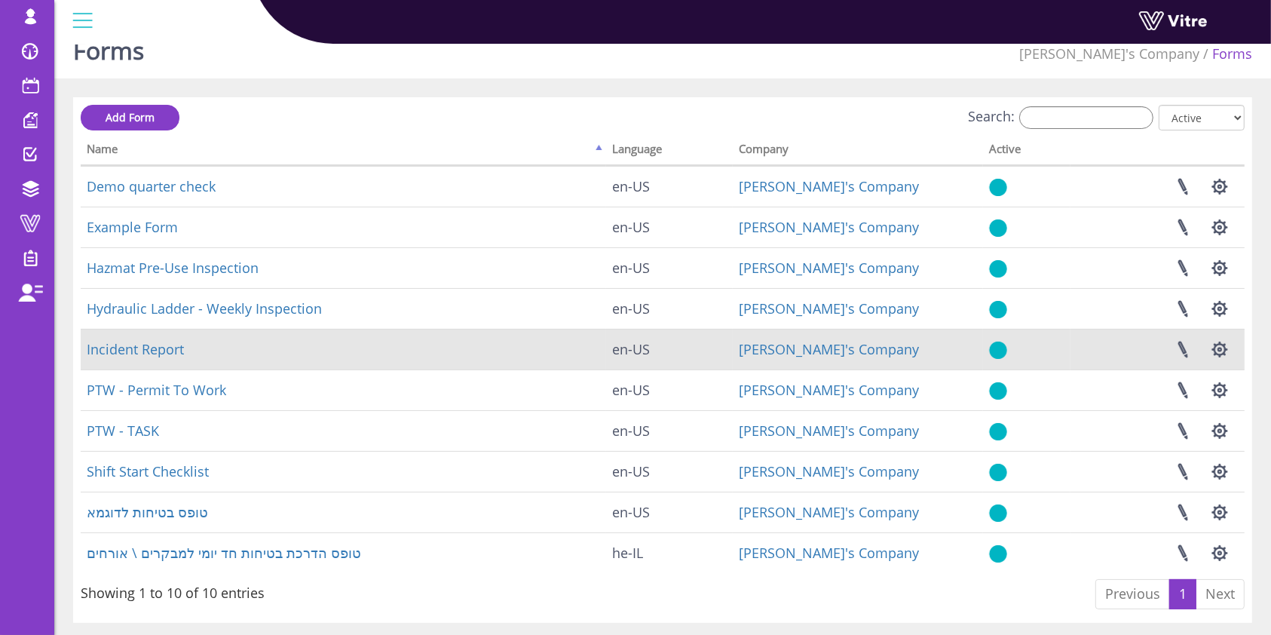
scroll to position [64, 0]
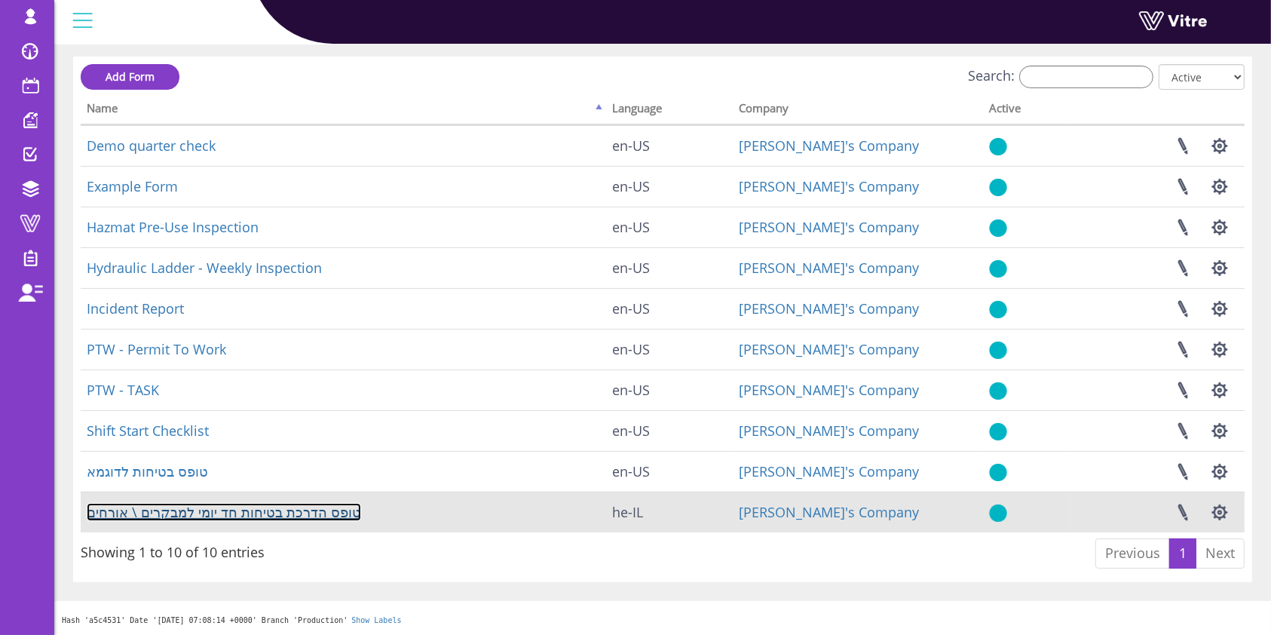
click at [258, 511] on link "טופס הדרכת בטיחות חד יומי למבקרים \ אורחים" at bounding box center [224, 512] width 274 height 18
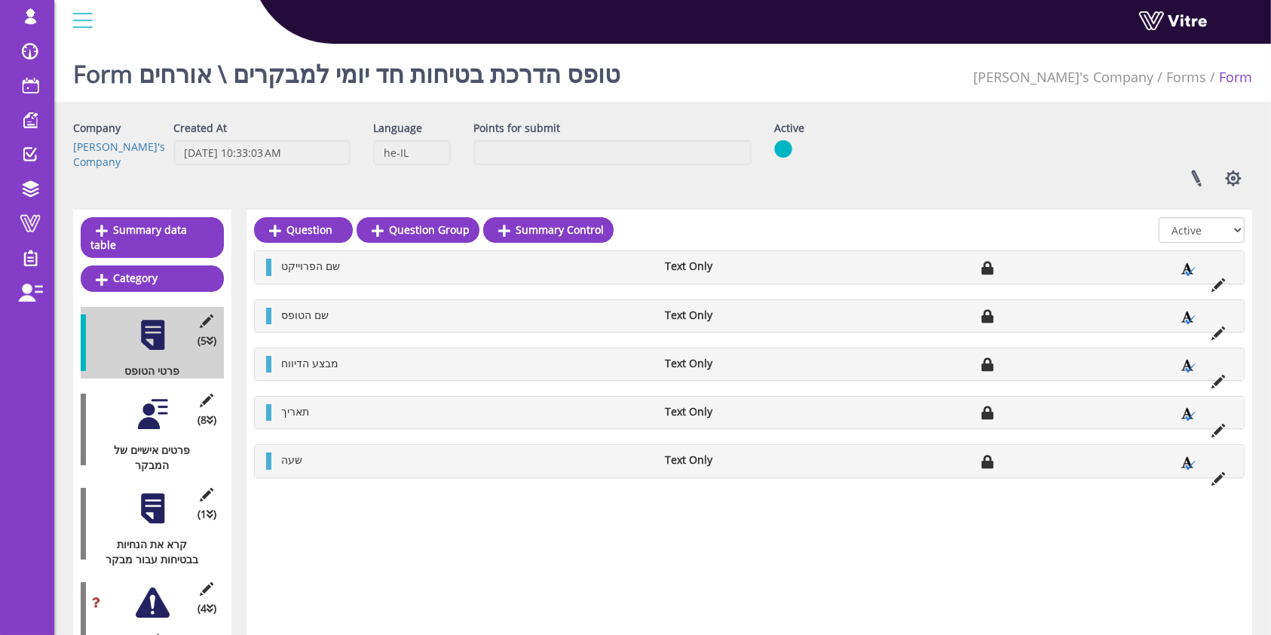
click at [153, 407] on div at bounding box center [153, 414] width 34 height 34
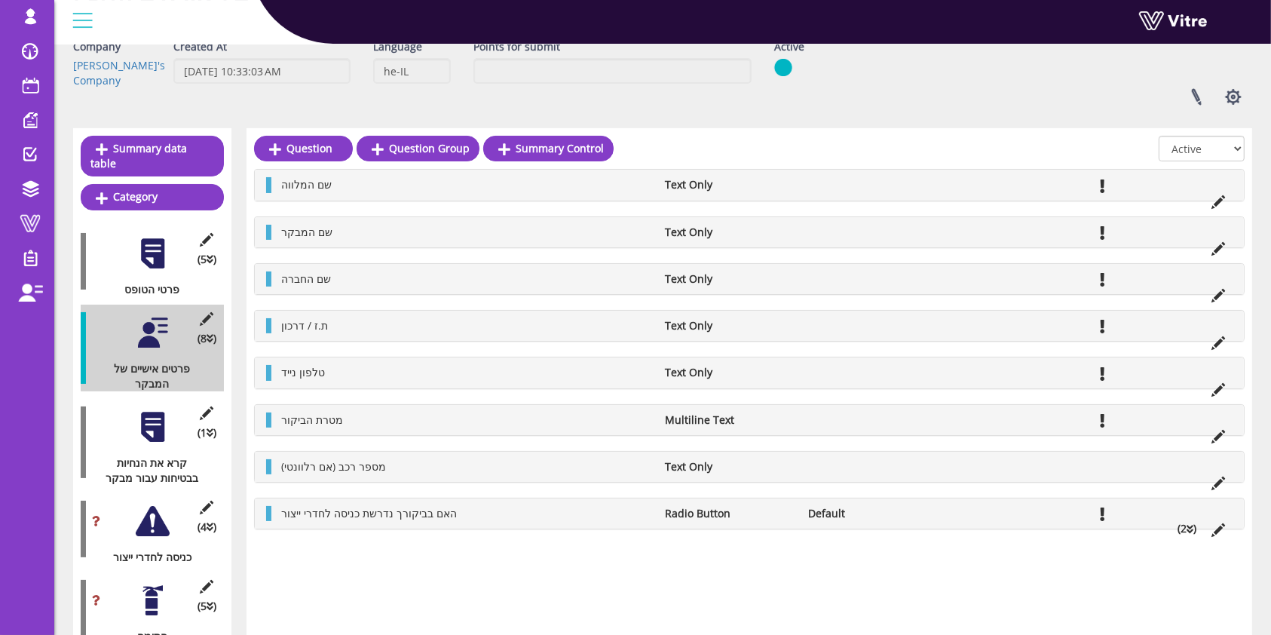
scroll to position [100, 0]
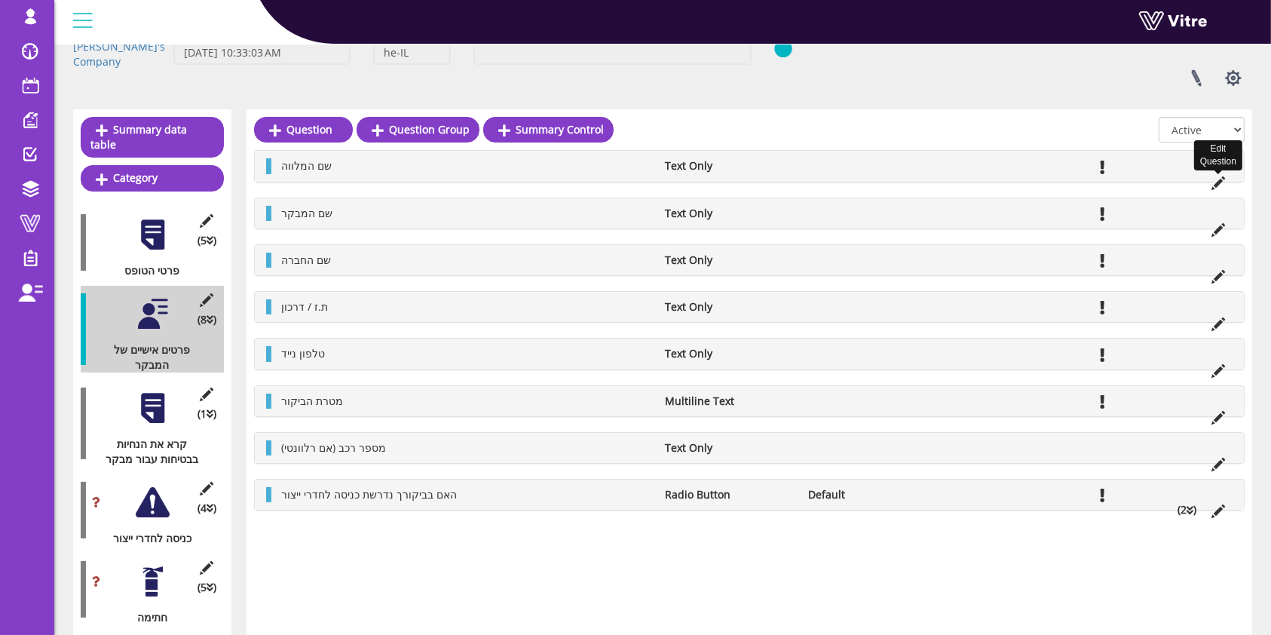
click at [1215, 183] on icon at bounding box center [1218, 183] width 14 height 14
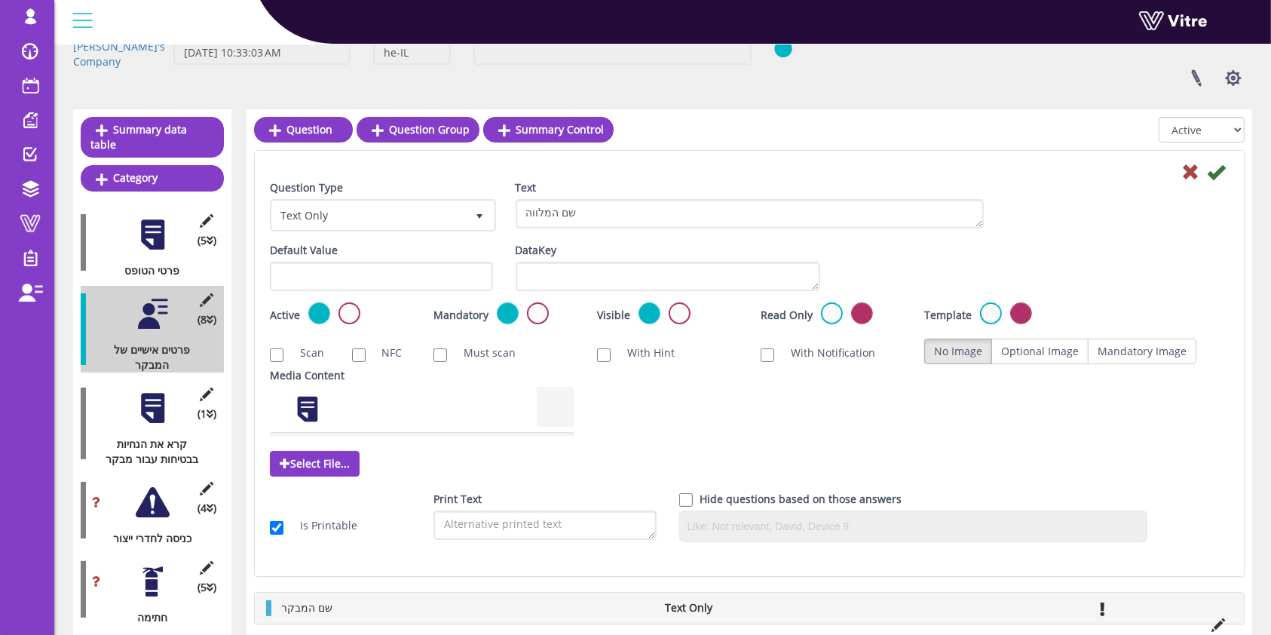
click at [555, 310] on div "Mandatory" at bounding box center [503, 314] width 141 height 24
click at [532, 310] on label at bounding box center [538, 313] width 22 height 22
click at [0, 0] on input "radio" at bounding box center [0, 0] width 0 height 0
drag, startPoint x: 1206, startPoint y: 164, endPoint x: 1213, endPoint y: 166, distance: 7.9
click at [1212, 166] on icon at bounding box center [1215, 172] width 18 height 18
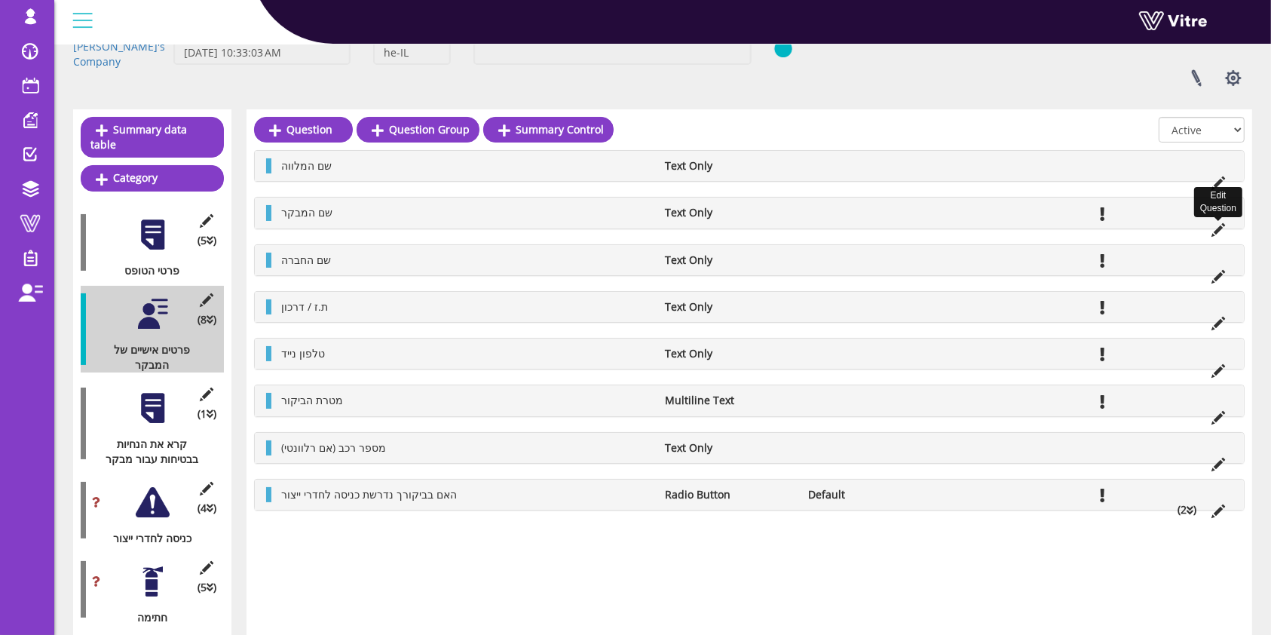
click at [1215, 228] on icon at bounding box center [1218, 230] width 14 height 14
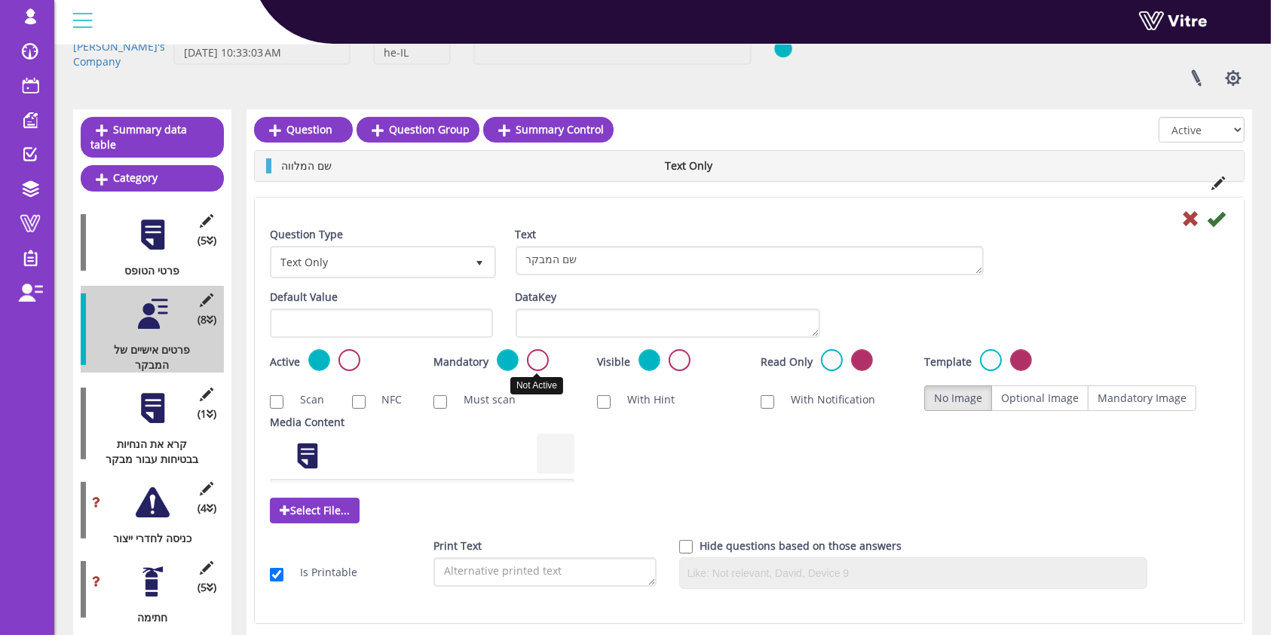
drag, startPoint x: 538, startPoint y: 353, endPoint x: 583, endPoint y: 353, distance: 44.5
click at [538, 354] on label at bounding box center [538, 360] width 22 height 22
click at [0, 0] on input "radio" at bounding box center [0, 0] width 0 height 0
click at [1220, 218] on icon at bounding box center [1215, 218] width 18 height 18
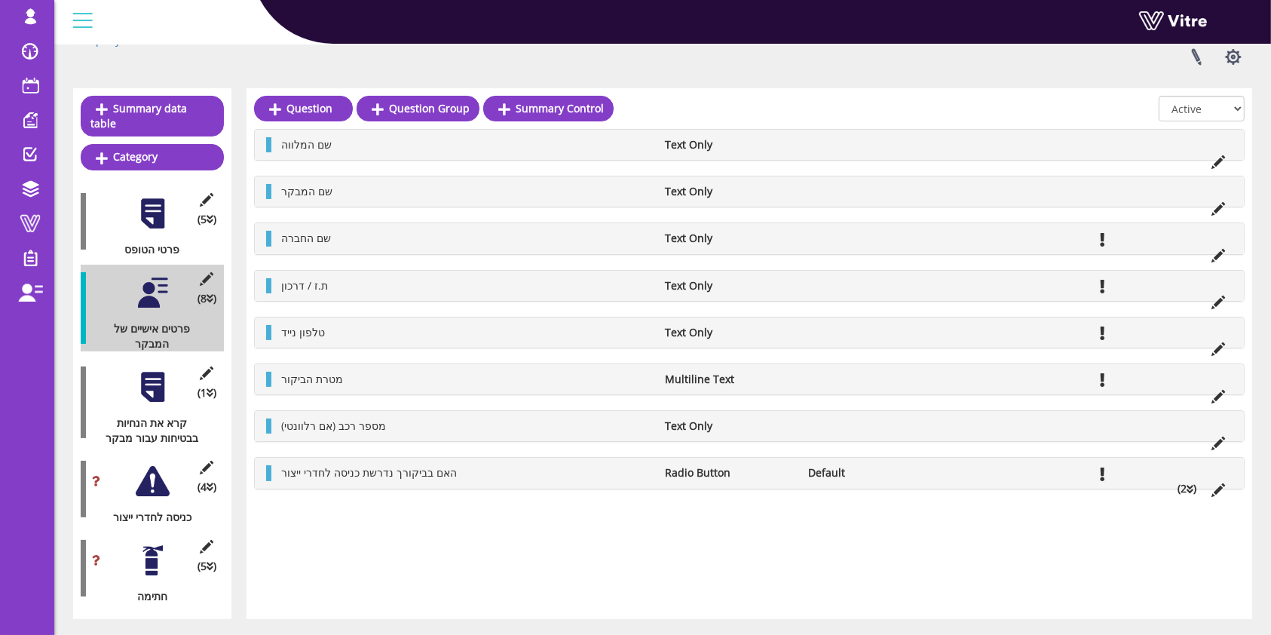
scroll to position [143, 0]
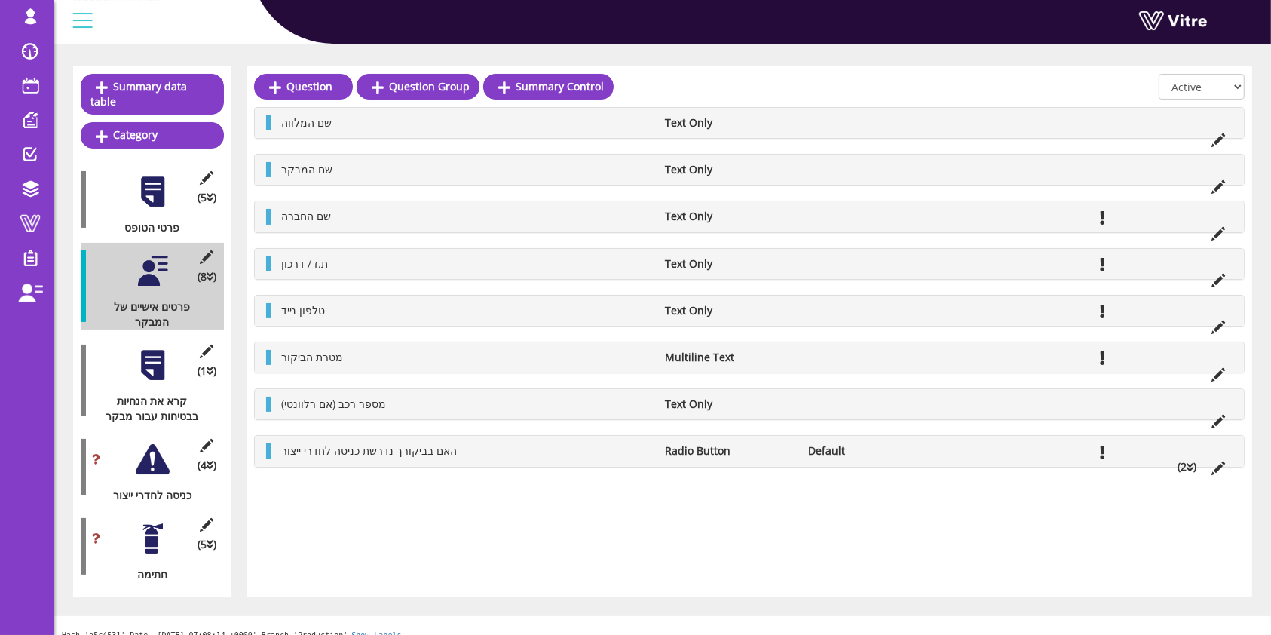
click at [143, 354] on div at bounding box center [153, 365] width 34 height 34
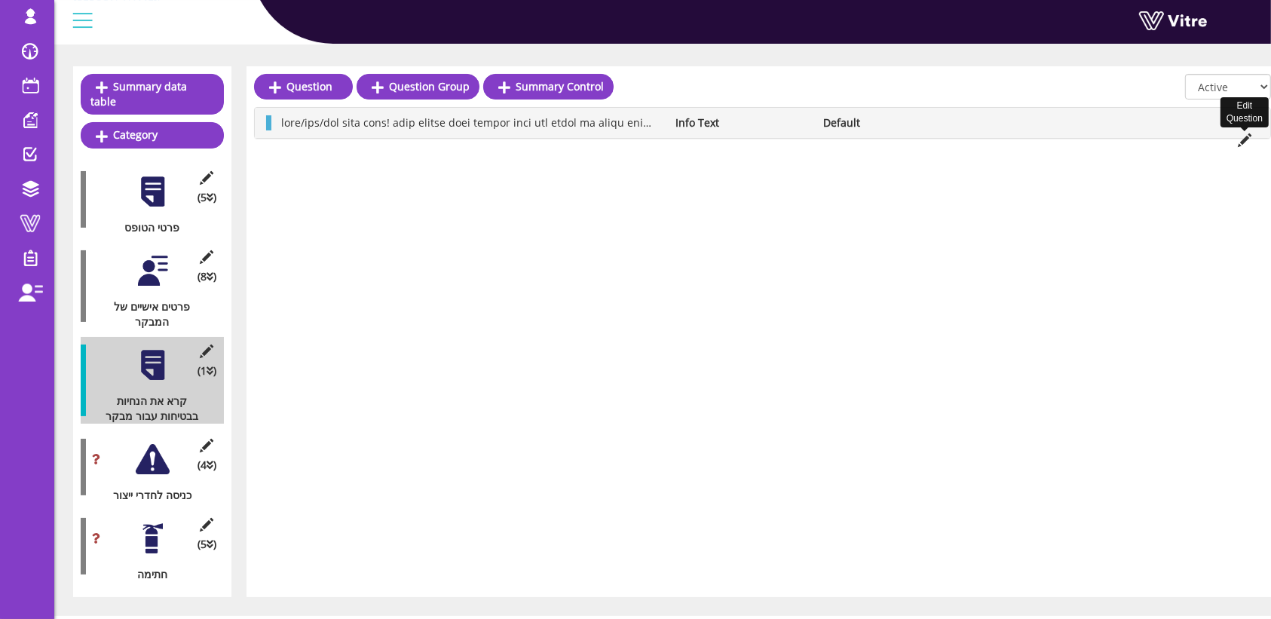
click at [1242, 139] on icon at bounding box center [1244, 140] width 14 height 14
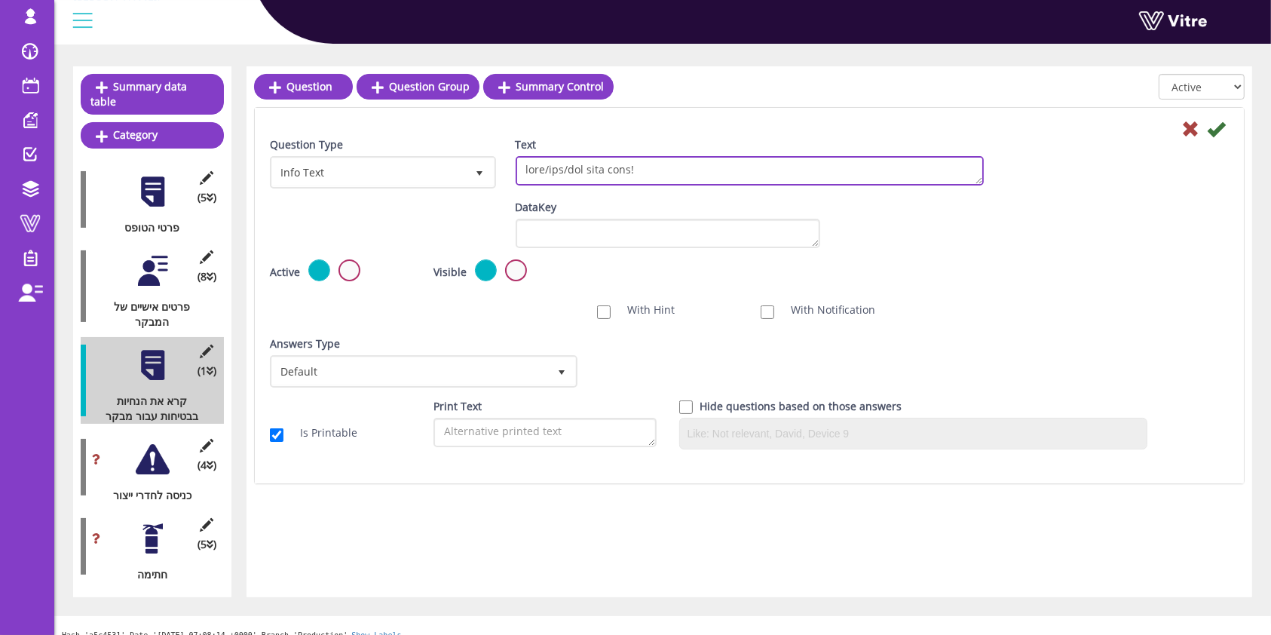
click at [655, 176] on textarea "Text" at bounding box center [749, 170] width 468 height 29
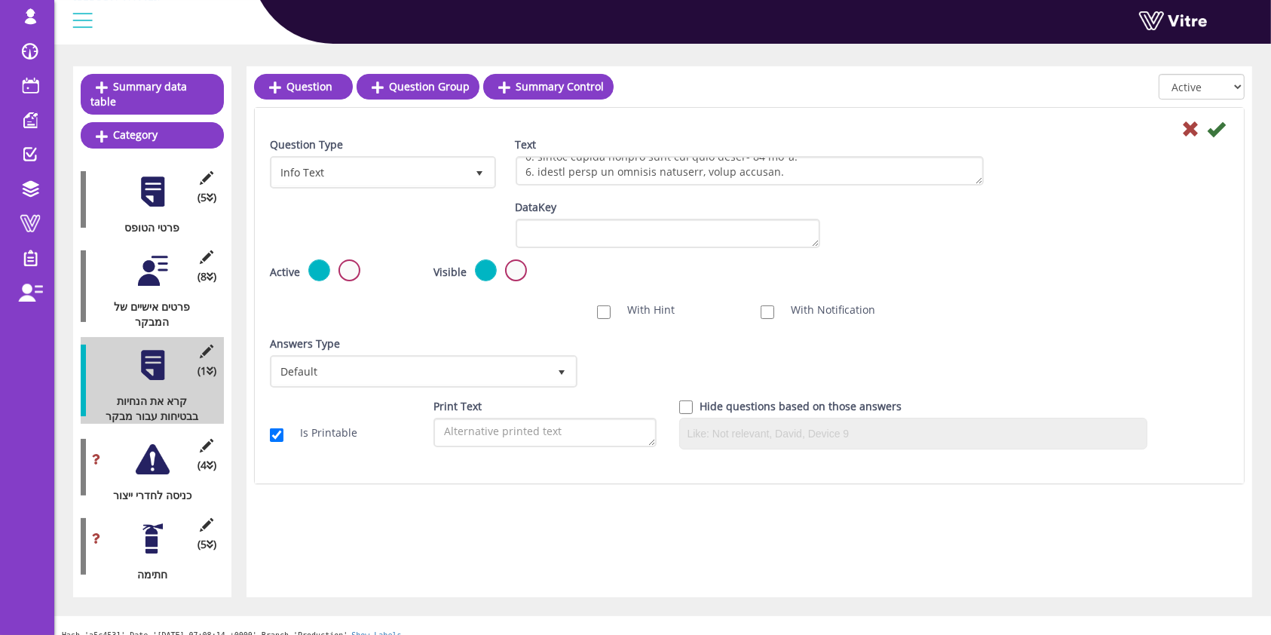
click at [1018, 290] on div "Active Mandatory Visible Read Only Template Draft Name" at bounding box center [748, 276] width 981 height 35
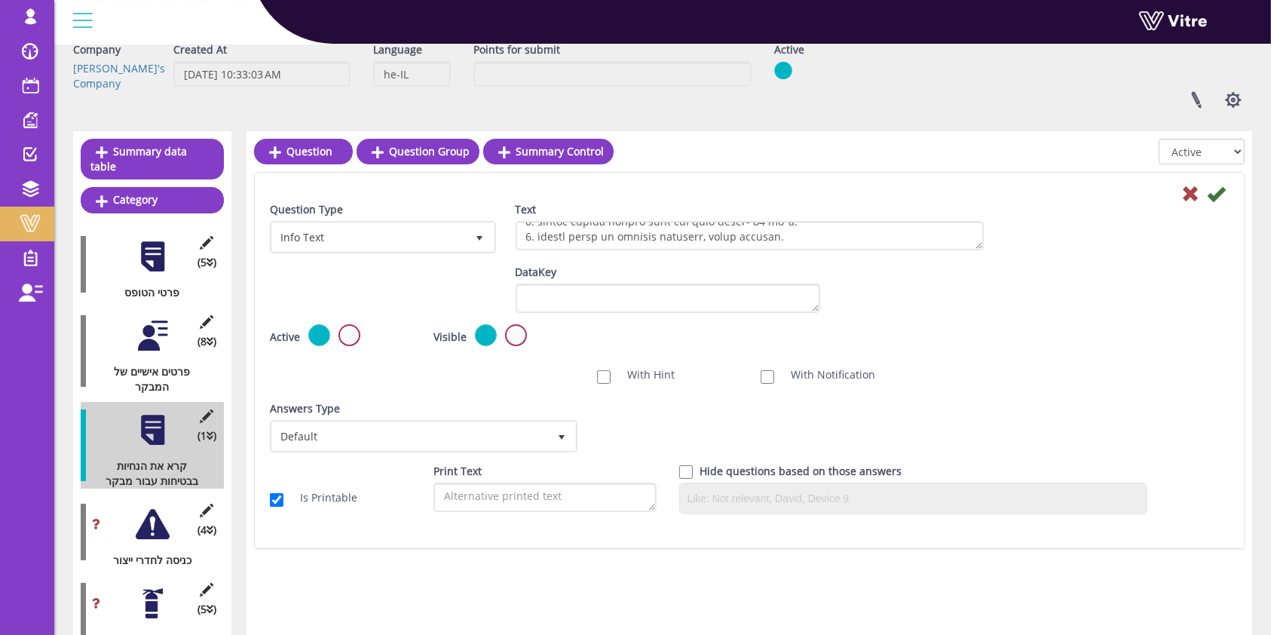
scroll to position [42, 0]
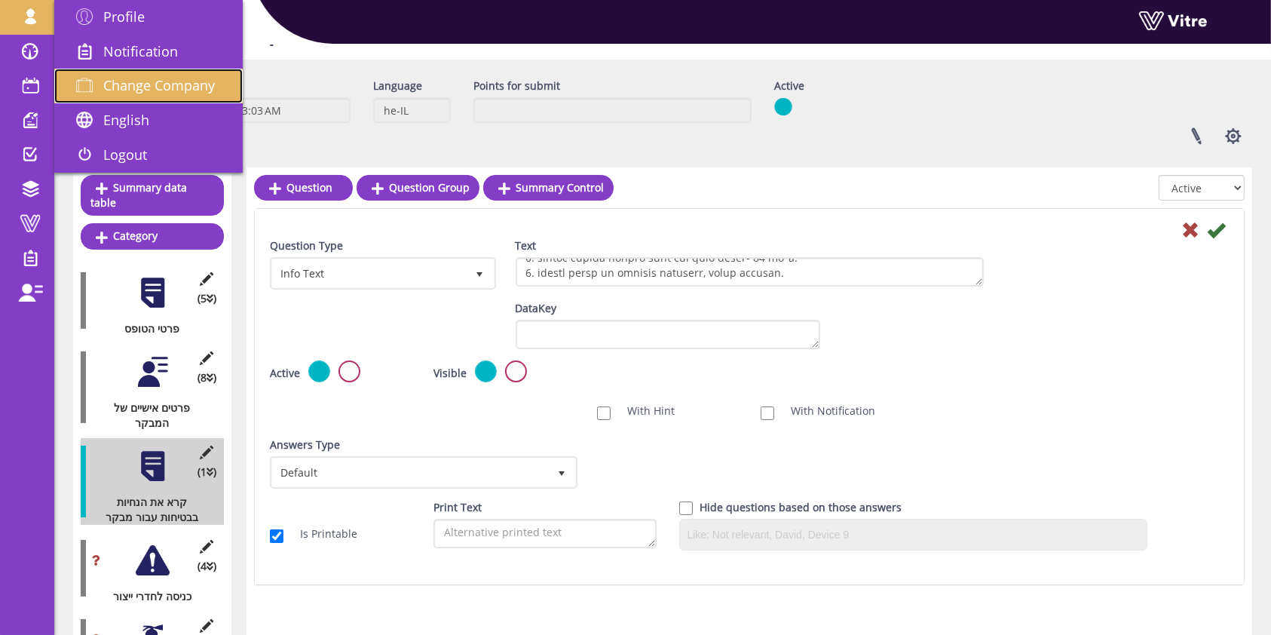
click at [161, 93] on span "Change Company" at bounding box center [159, 85] width 112 height 18
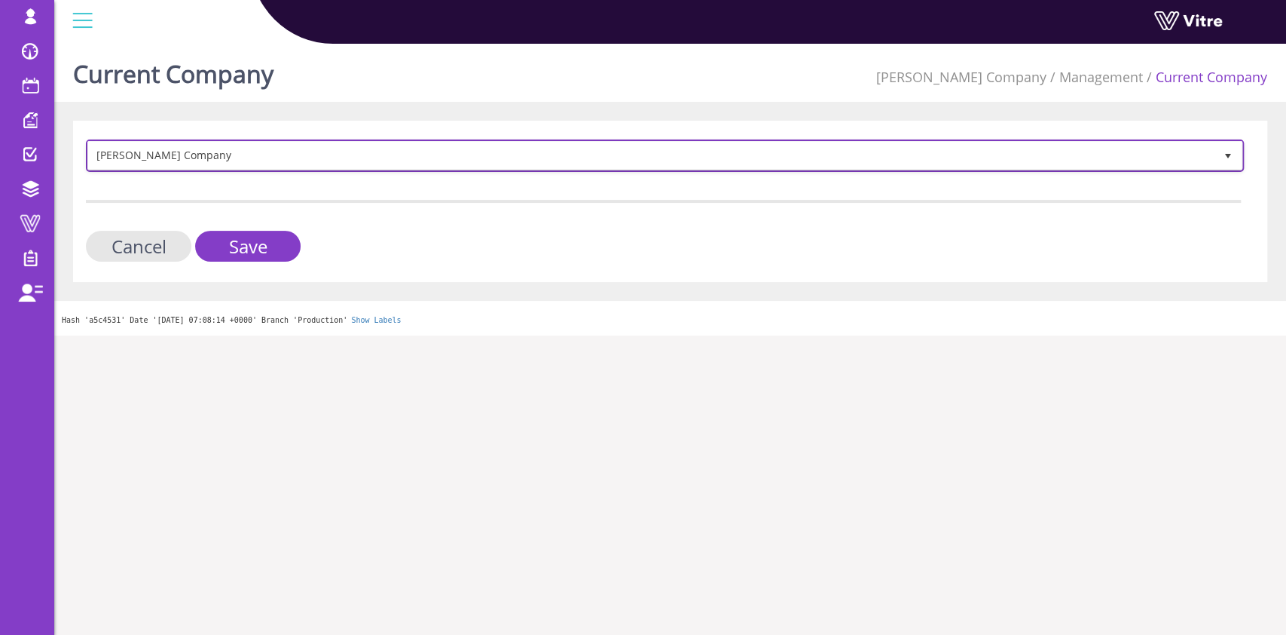
click at [280, 167] on span "[PERSON_NAME] Company" at bounding box center [651, 155] width 1127 height 27
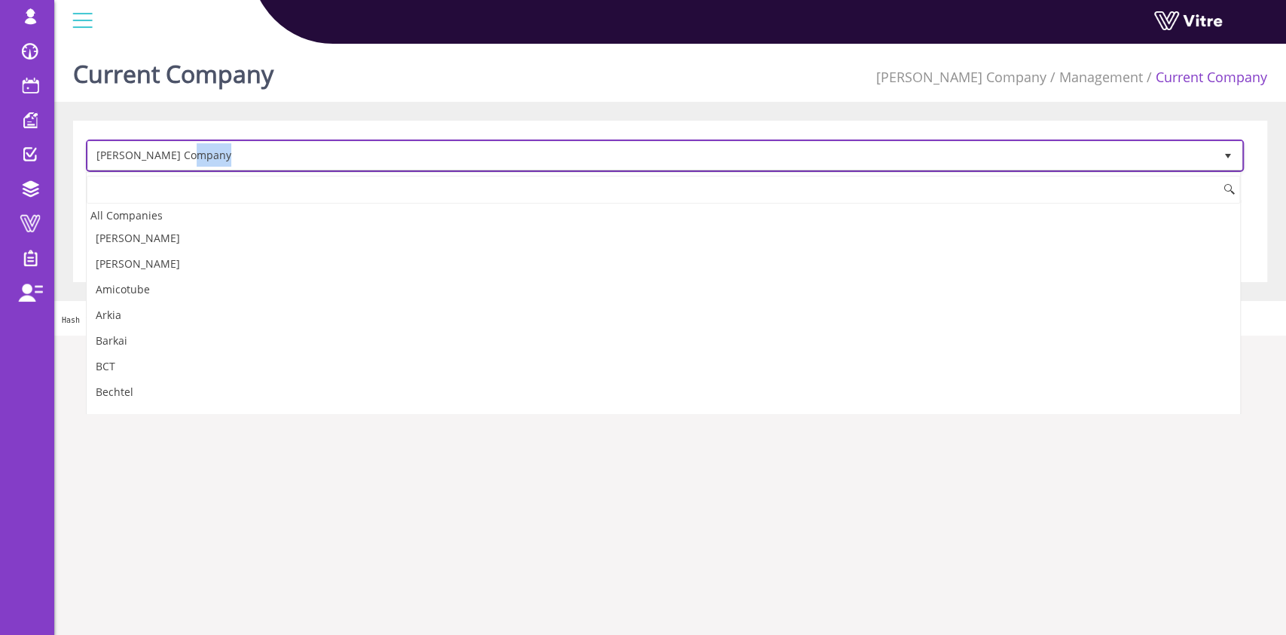
click at [280, 167] on span "Lishay's Company" at bounding box center [651, 155] width 1127 height 27
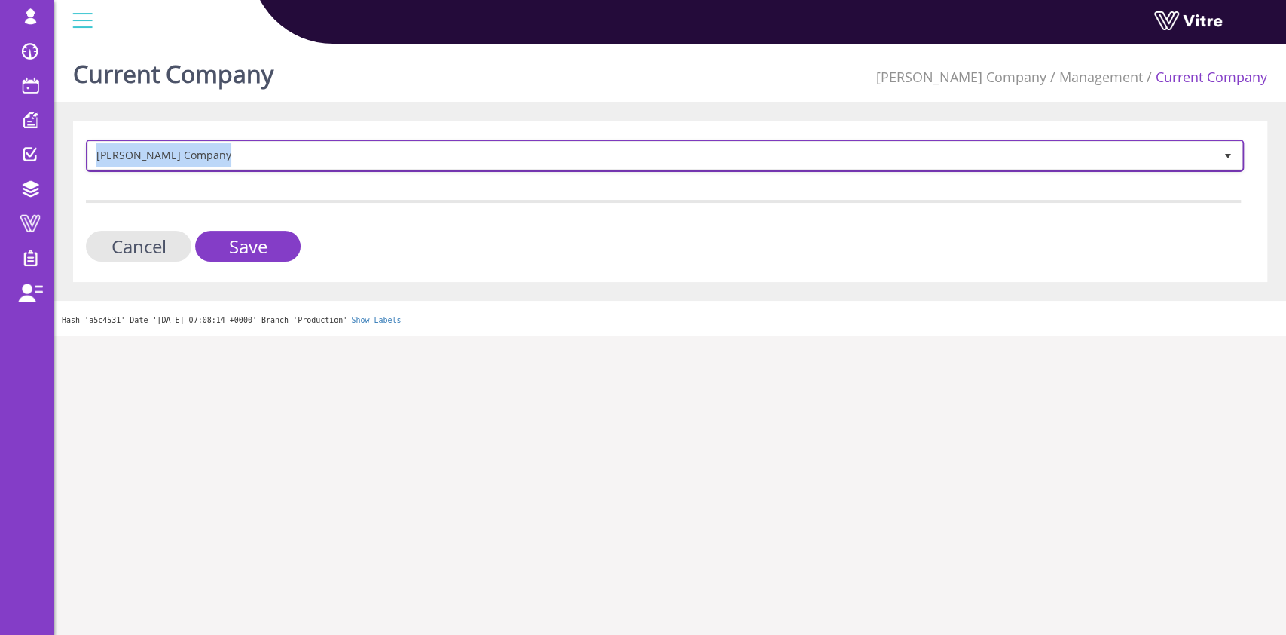
click at [280, 167] on span "Lishay's Company" at bounding box center [651, 155] width 1127 height 27
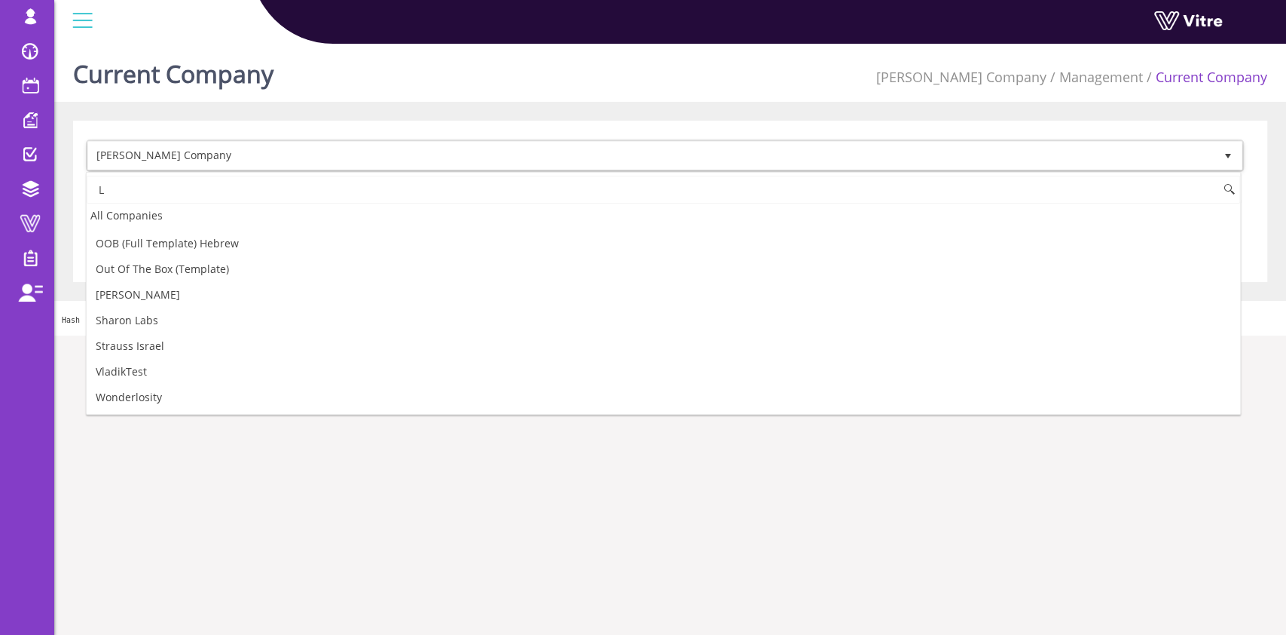
scroll to position [0, 0]
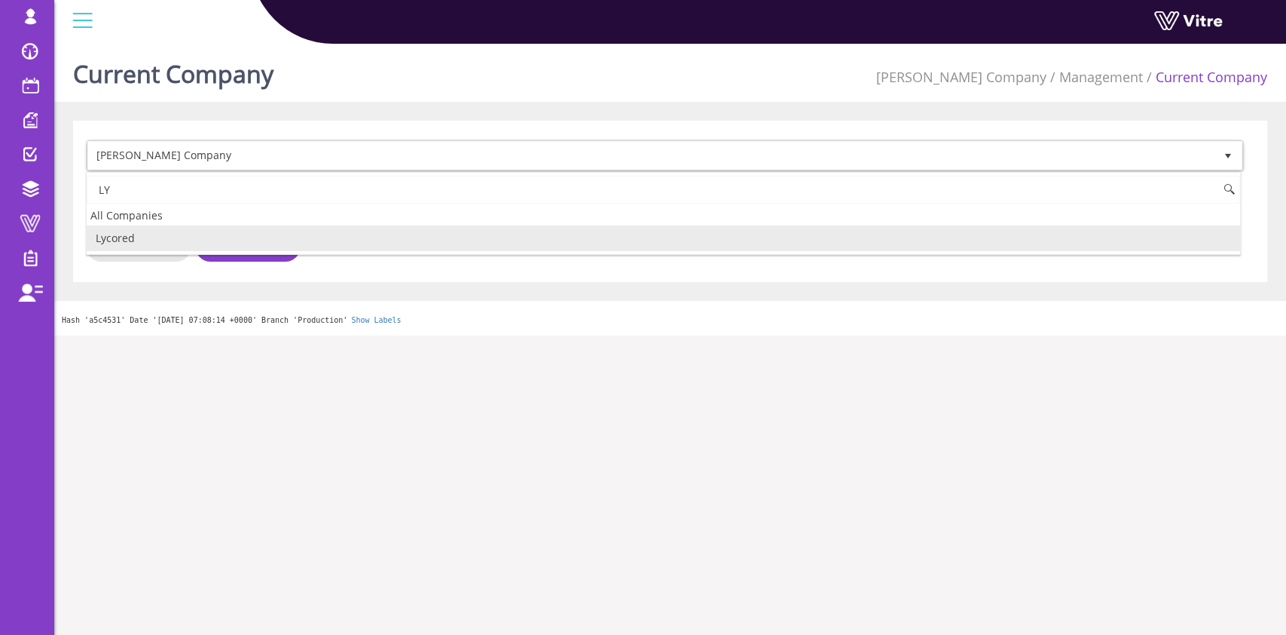
click at [206, 240] on li "Lycored" at bounding box center [664, 238] width 1154 height 26
type input "LY"
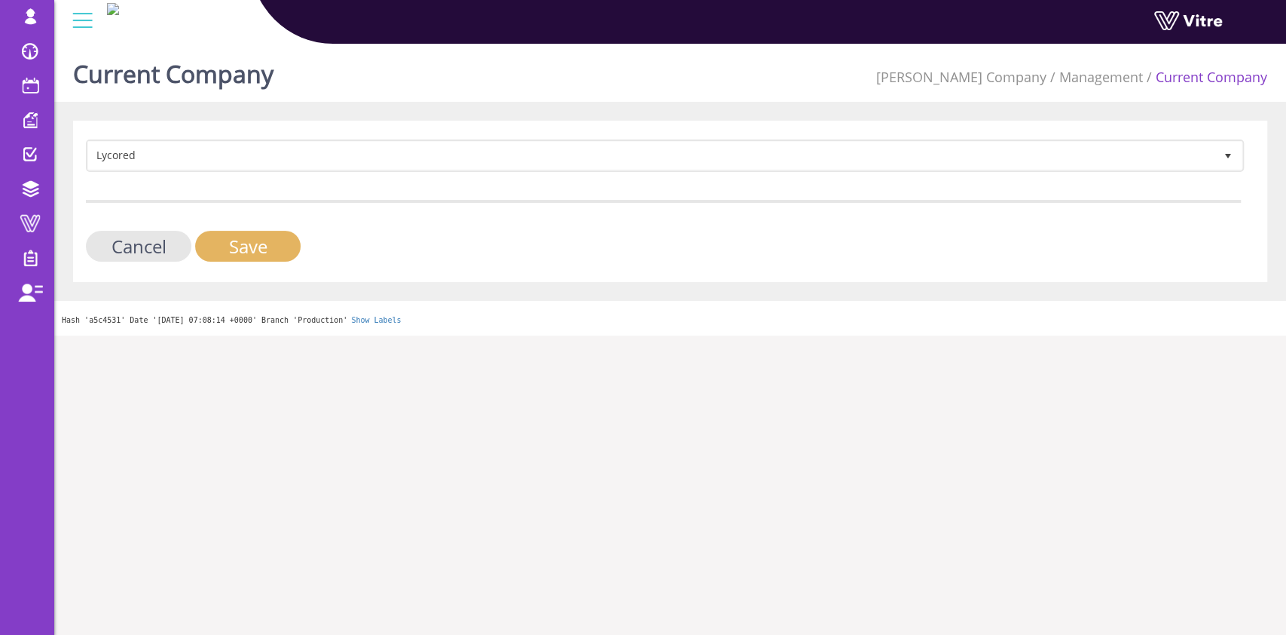
click at [253, 243] on input "Save" at bounding box center [247, 246] width 105 height 31
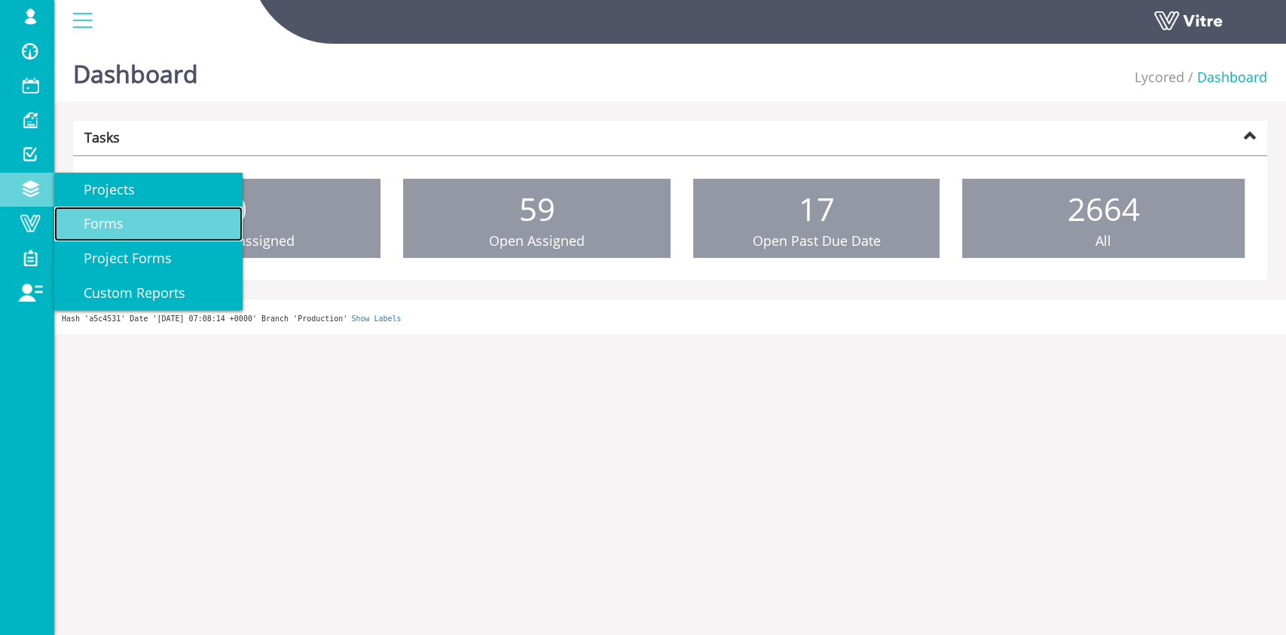
click at [133, 228] on link "Forms" at bounding box center [148, 223] width 188 height 35
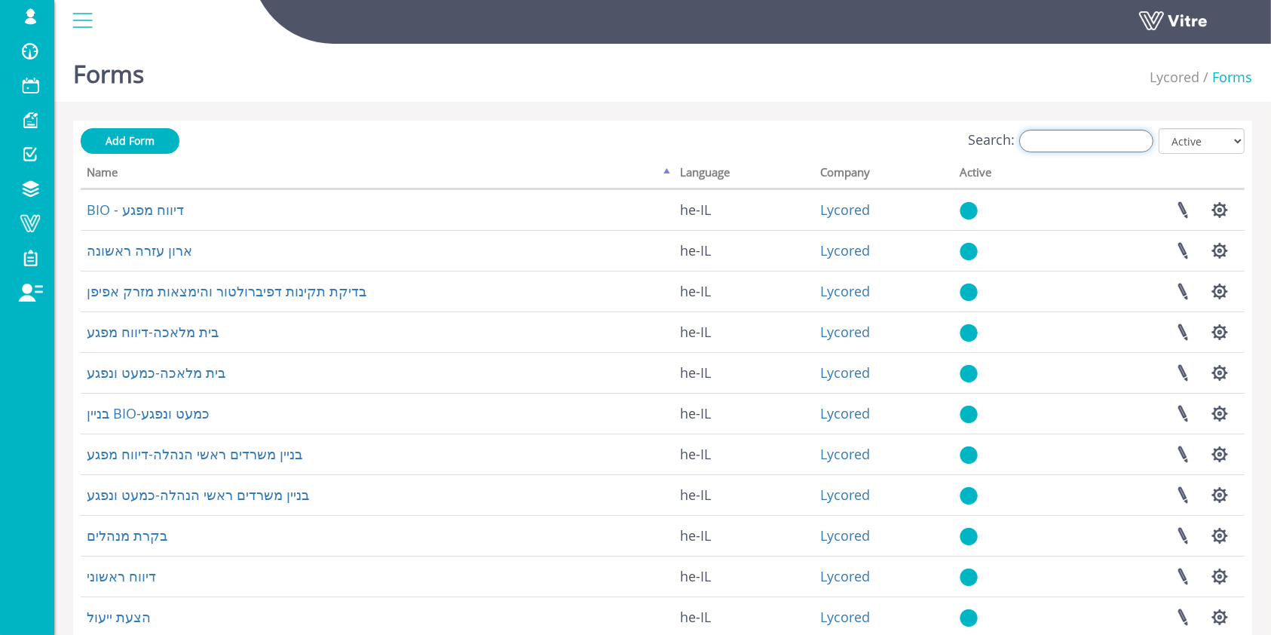
click at [1118, 142] on input "Search:" at bounding box center [1086, 141] width 134 height 23
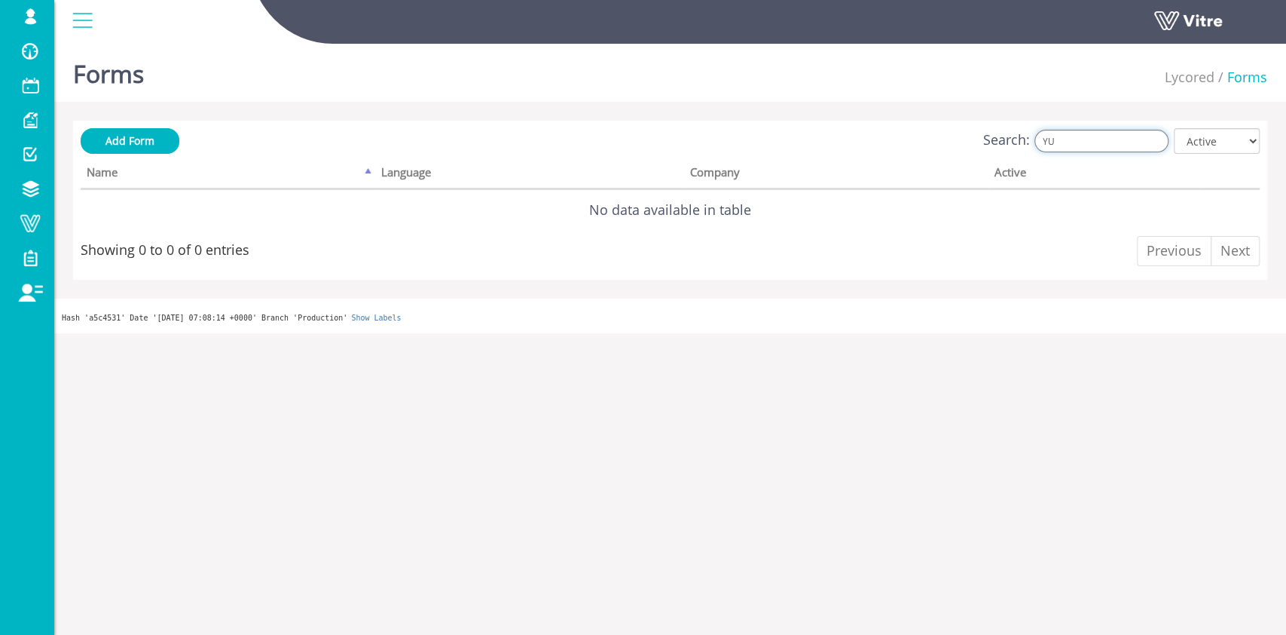
type input "Y"
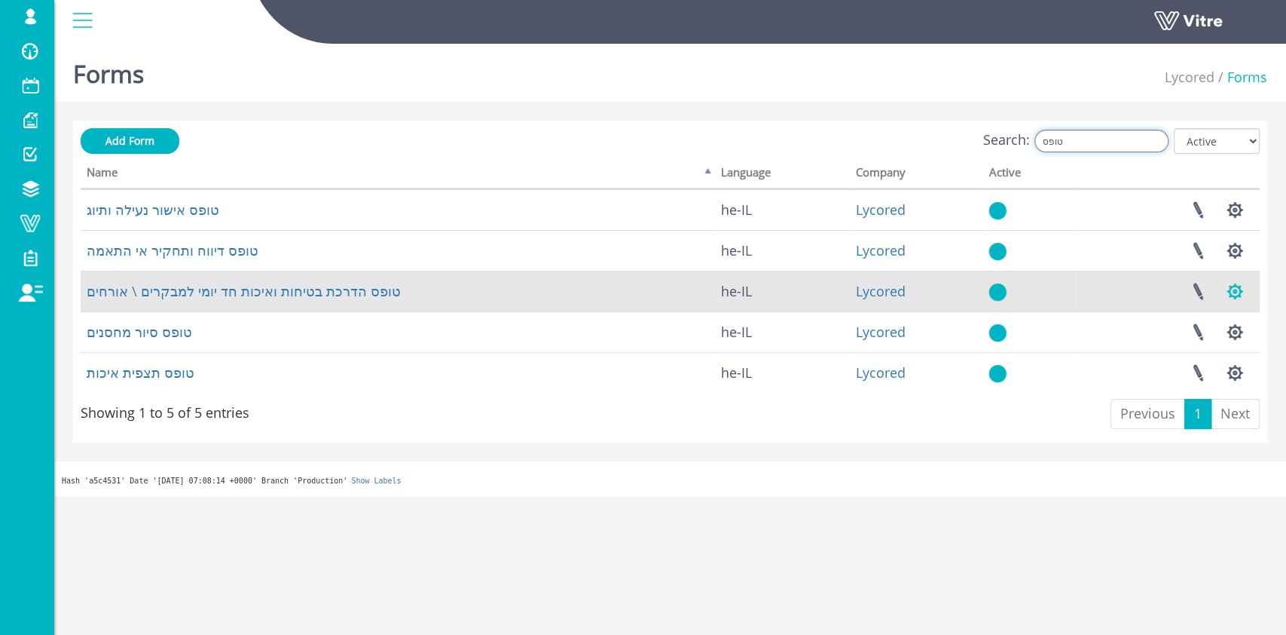
type input "טופס"
click at [1236, 286] on button "button" at bounding box center [1235, 291] width 38 height 40
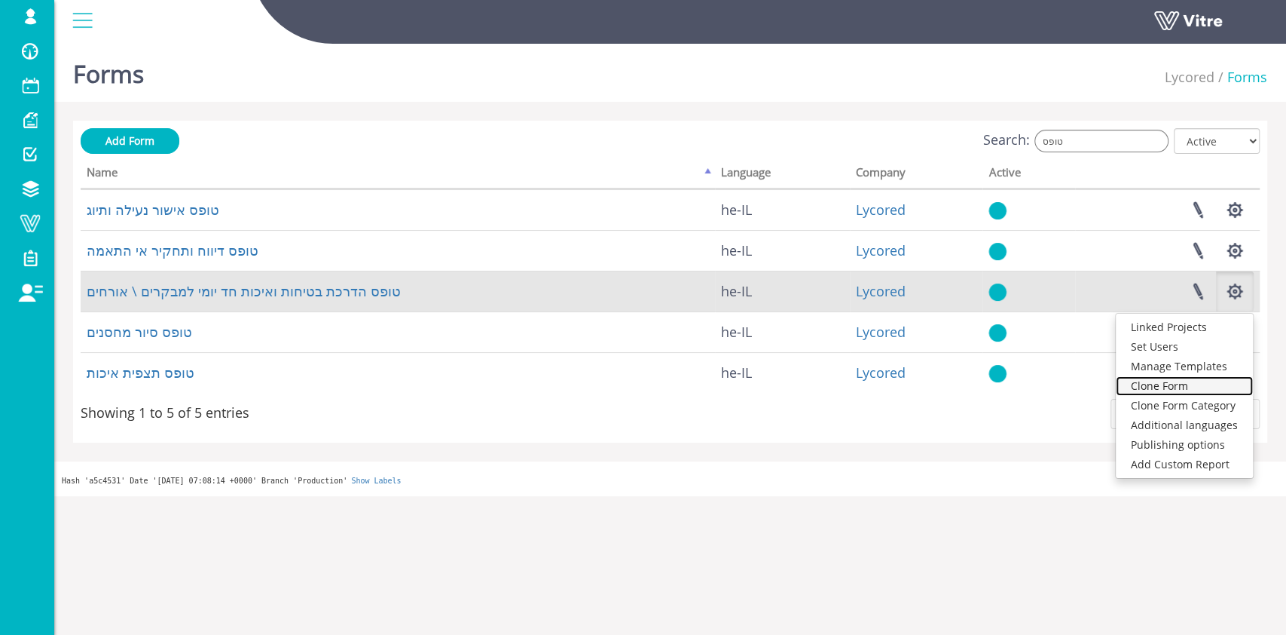
click at [1209, 389] on link "Clone Form" at bounding box center [1184, 386] width 137 height 20
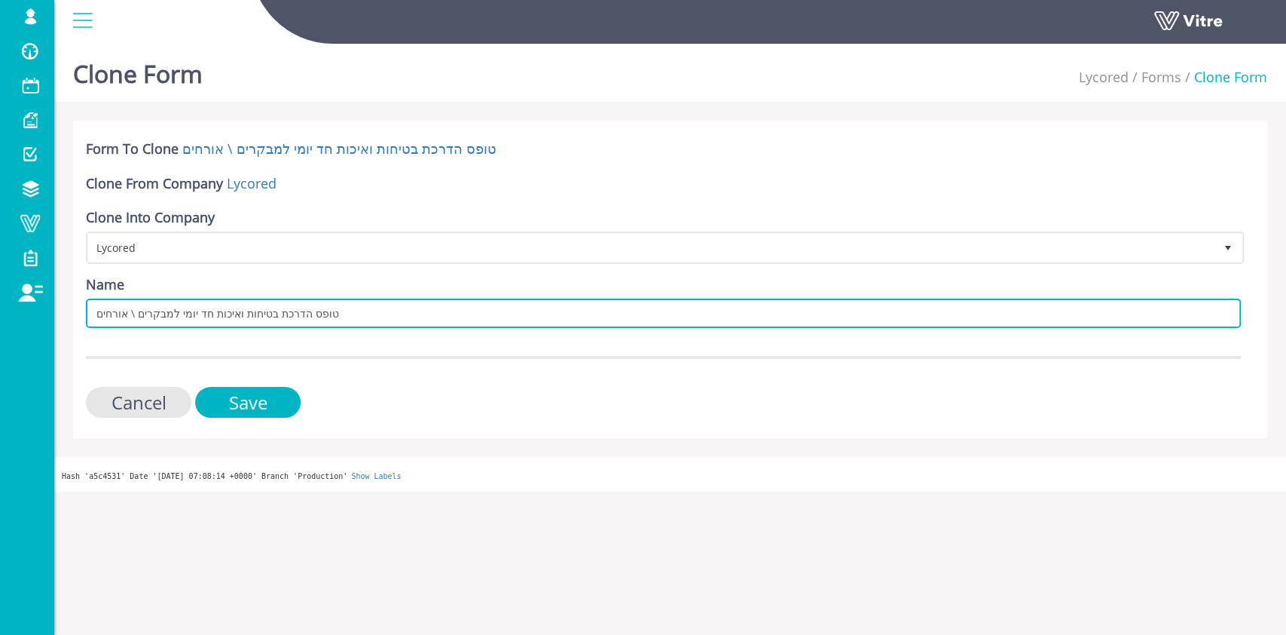
drag, startPoint x: 363, startPoint y: 317, endPoint x: 240, endPoint y: 316, distance: 123.6
click at [240, 316] on input "טופס הדרכת בטיחות ואיכות חד יומי למבקרים \ אורחים" at bounding box center [663, 312] width 1155 height 29
drag, startPoint x: 338, startPoint y: 316, endPoint x: 168, endPoint y: 313, distance: 170.3
click at [168, 313] on input "טופס הדרכת בטיחות ואיכות חד יומי למבקרים \ אורחים" at bounding box center [663, 312] width 1155 height 29
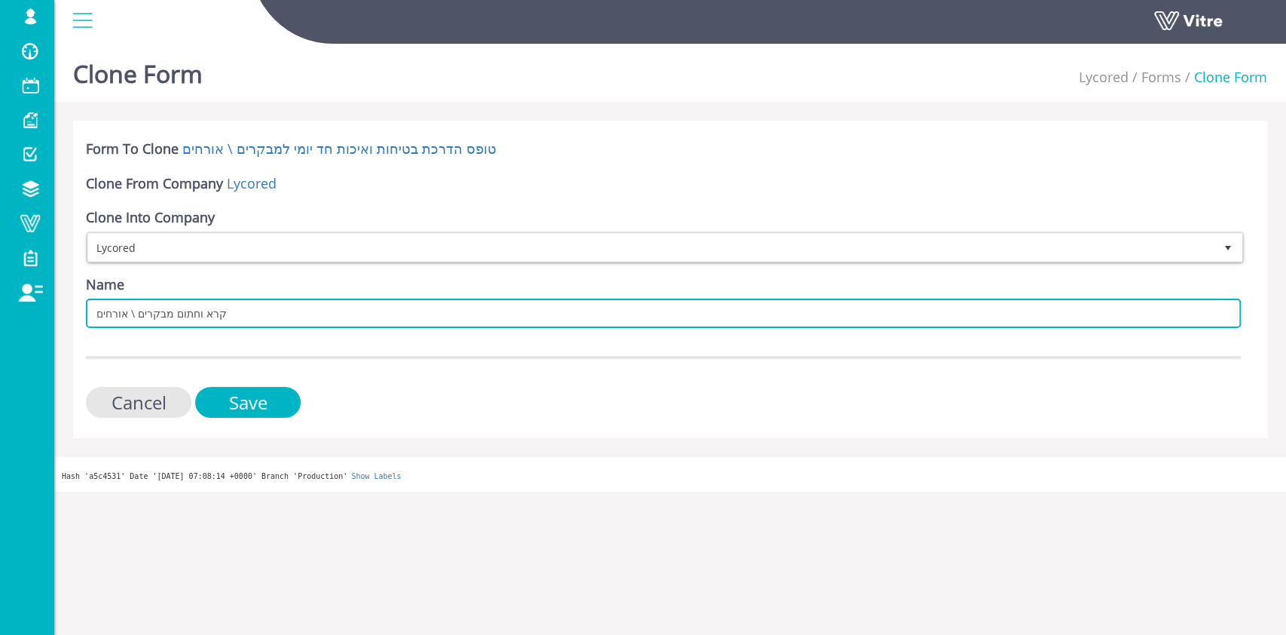
type input "קרא וחתום מבקרים \ אורחים"
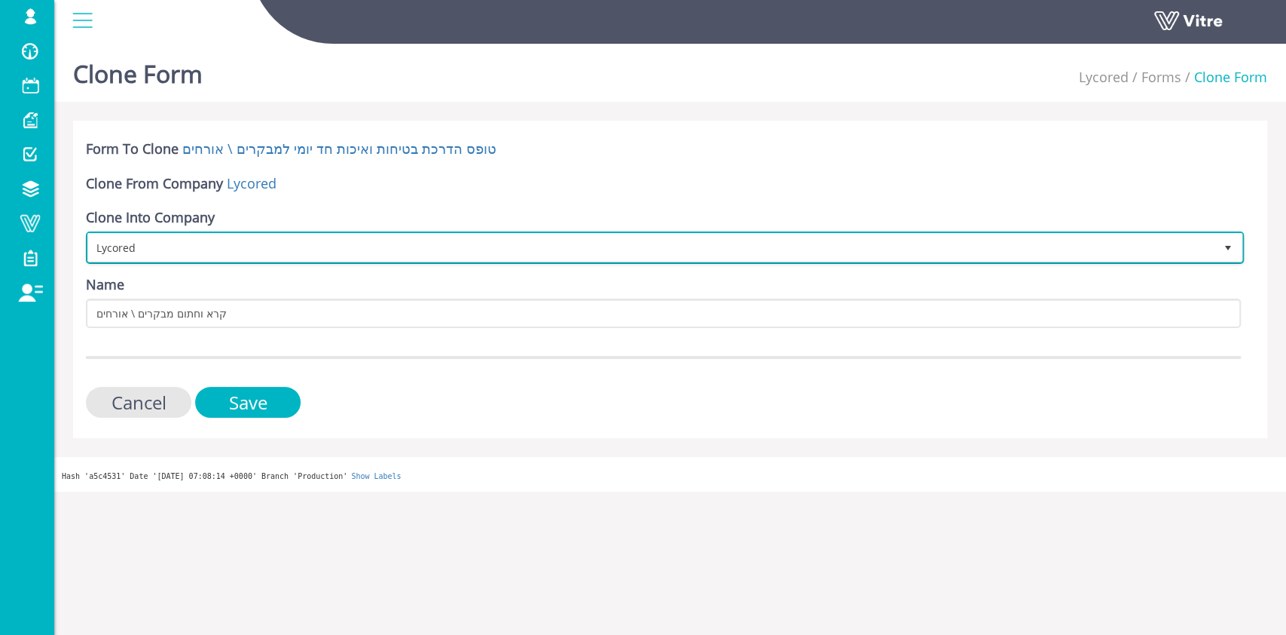
click at [176, 246] on span "Lycored" at bounding box center [651, 247] width 1127 height 27
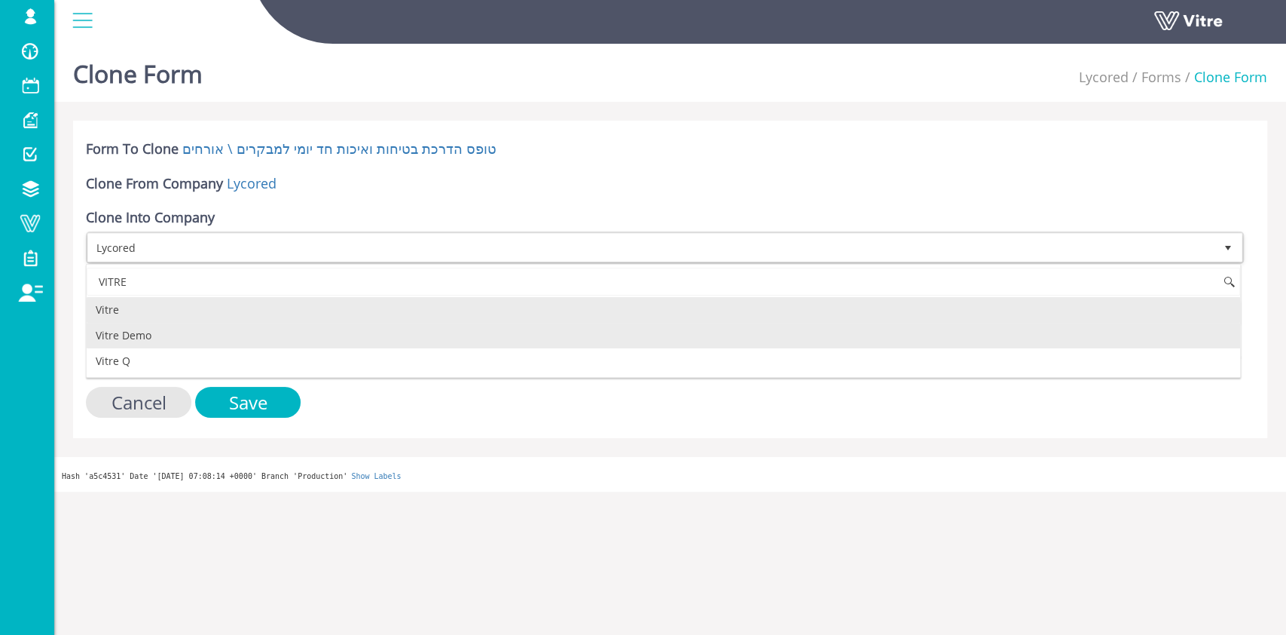
click at [194, 341] on li "Vitre Demo" at bounding box center [664, 336] width 1154 height 26
type input "VITRE"
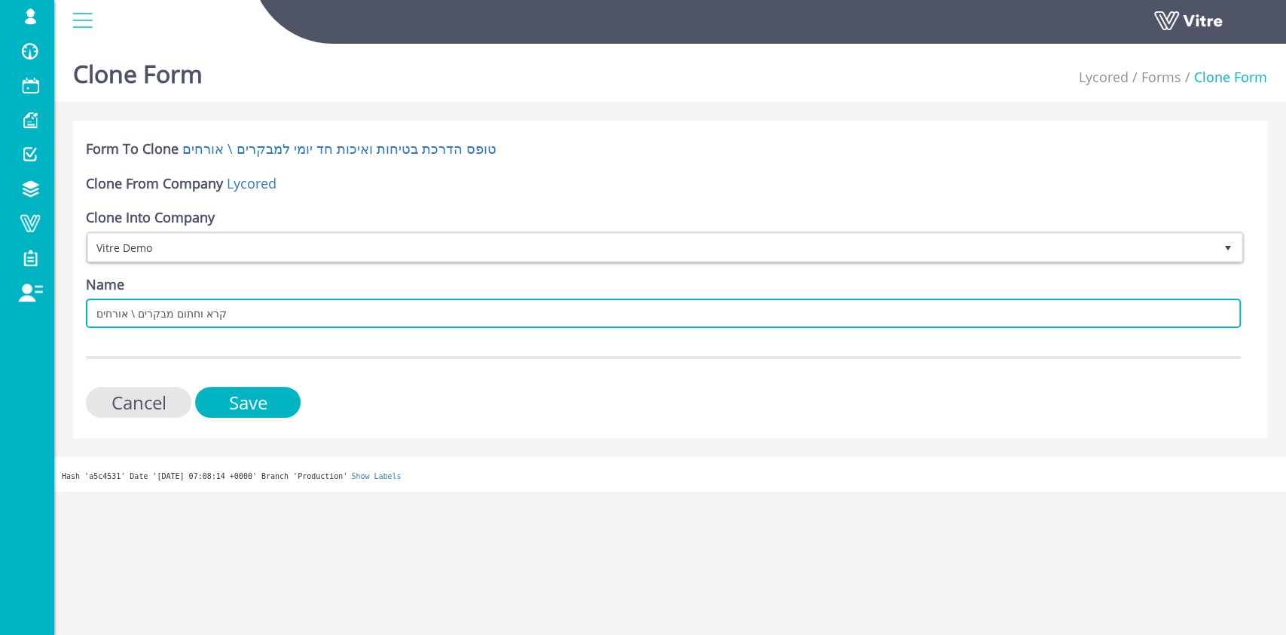
click at [97, 313] on input "קרא וחתום מבקרים \ אורחים" at bounding box center [663, 312] width 1155 height 29
click at [182, 313] on input "- קרא וחתום מבקרים \ אורחים" at bounding box center [663, 312] width 1155 height 29
click at [103, 322] on input "- קרא וחתום - מבקרים \ אורחים" at bounding box center [663, 312] width 1155 height 29
type input "קרא וחתום - מבקרים \ אורחים"
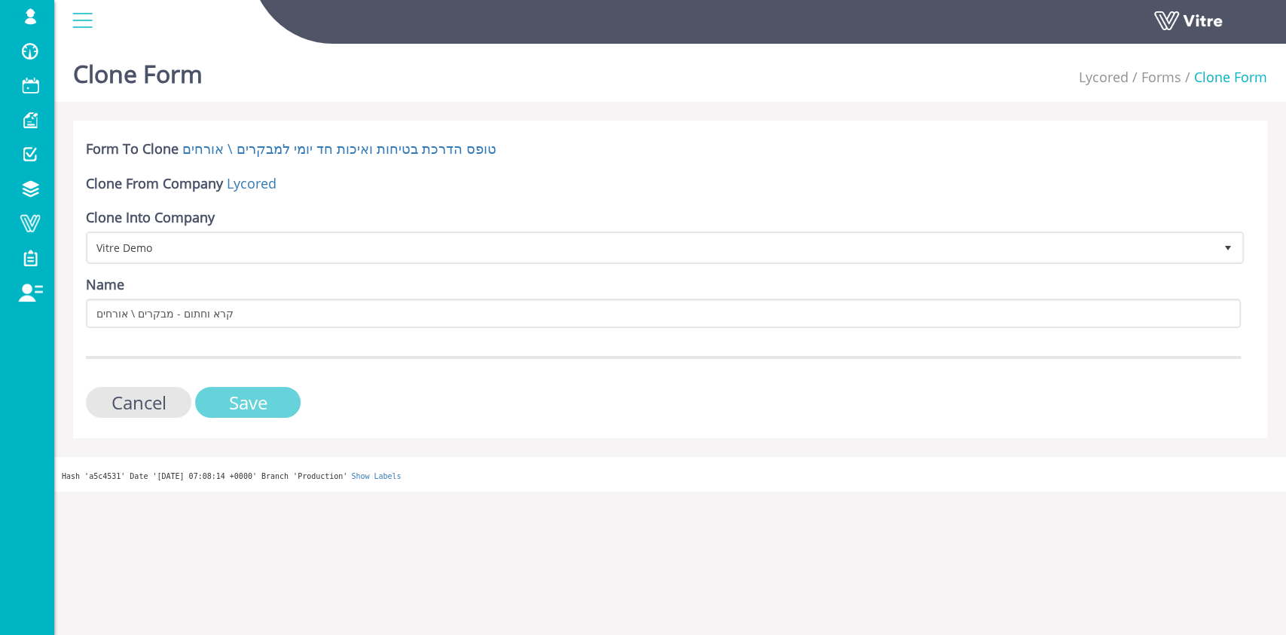
click at [271, 404] on input "Save" at bounding box center [247, 402] width 105 height 31
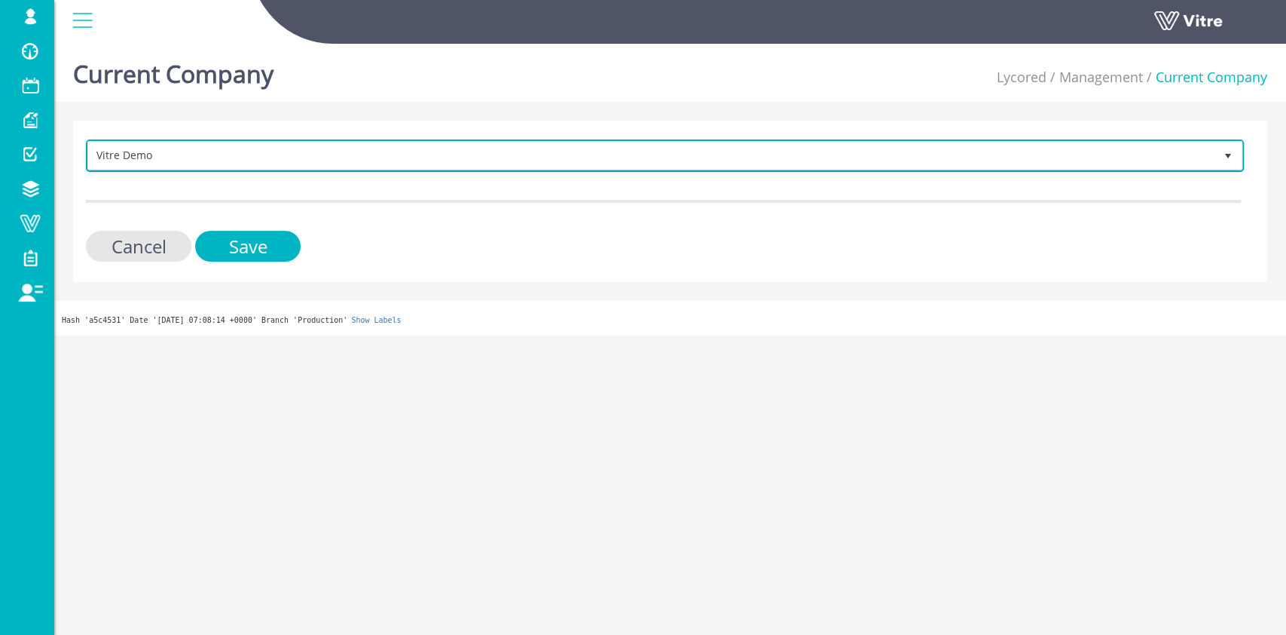
click at [185, 160] on span "Vitre Demo" at bounding box center [651, 155] width 1127 height 27
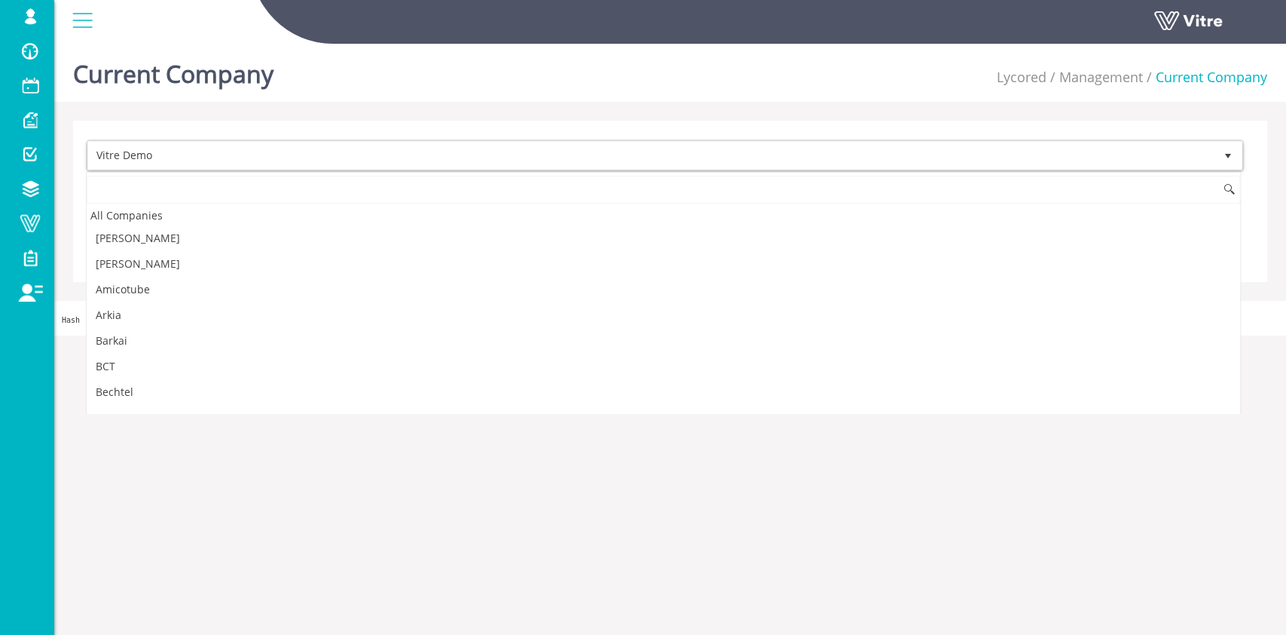
scroll to position [2004, 0]
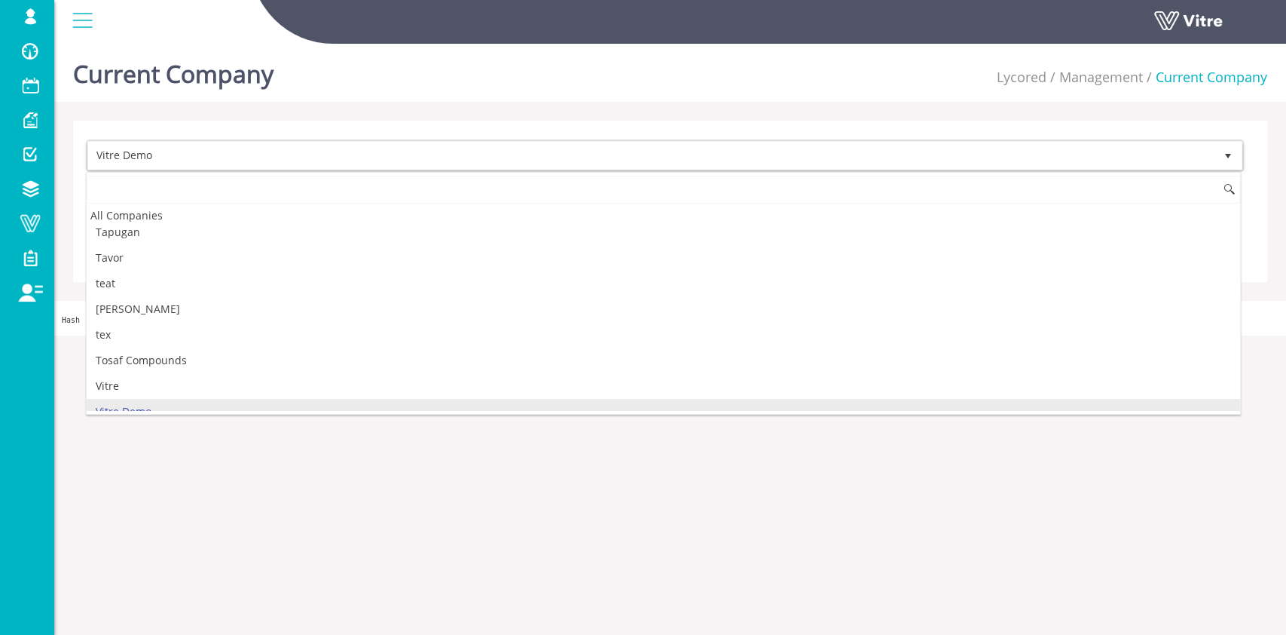
type input "פ"
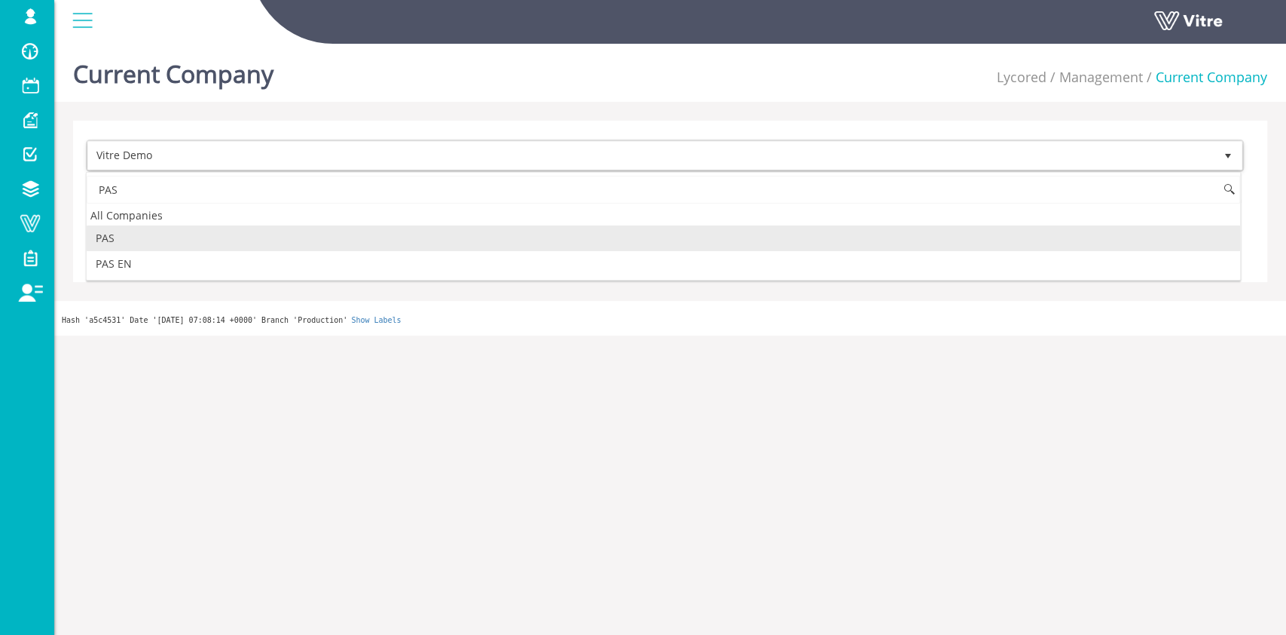
click at [184, 238] on li "PAS" at bounding box center [664, 238] width 1154 height 26
type input "PAS"
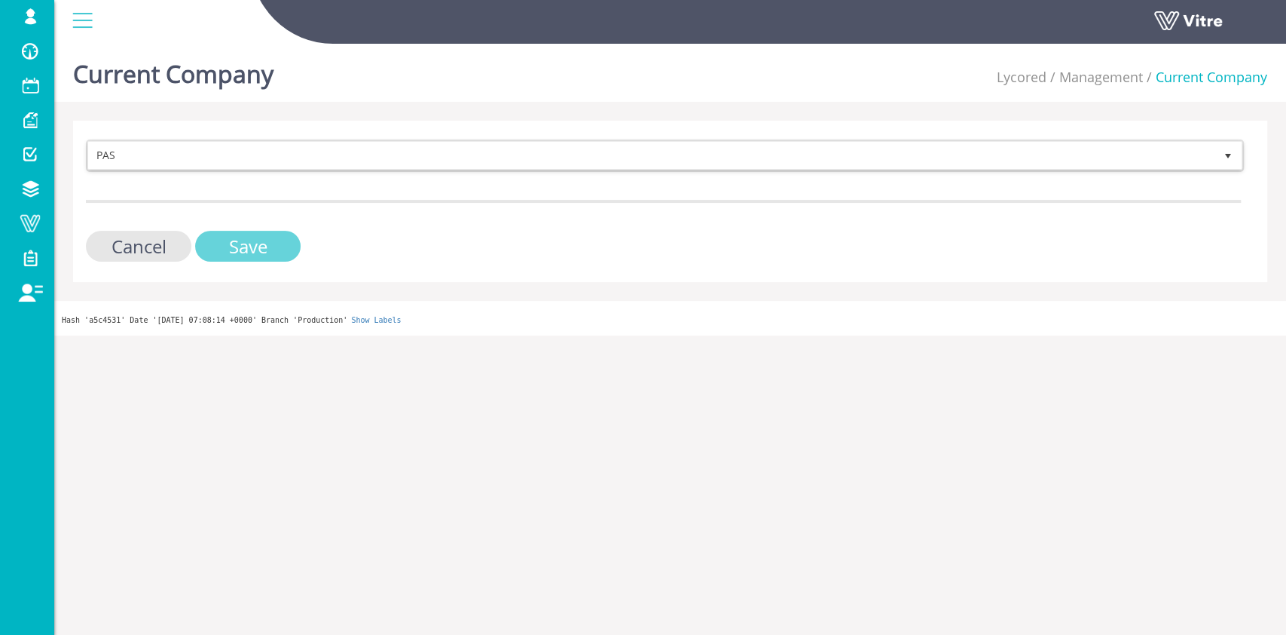
click at [289, 237] on input "Save" at bounding box center [247, 246] width 105 height 31
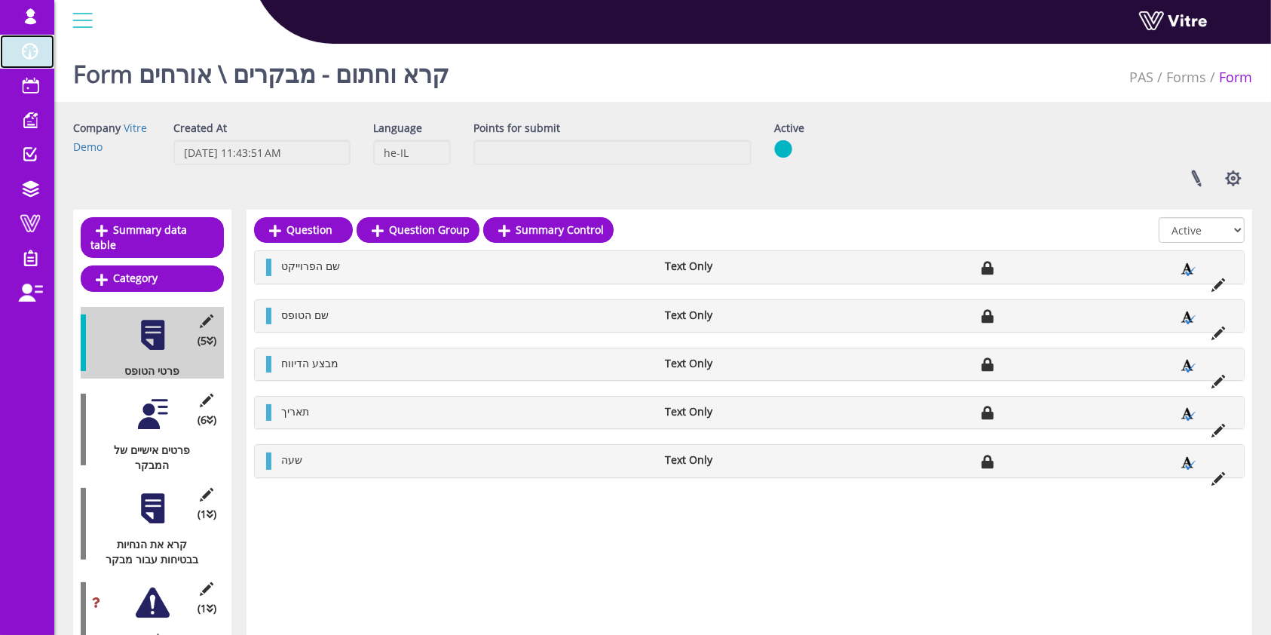
click at [32, 57] on span at bounding box center [30, 51] width 38 height 18
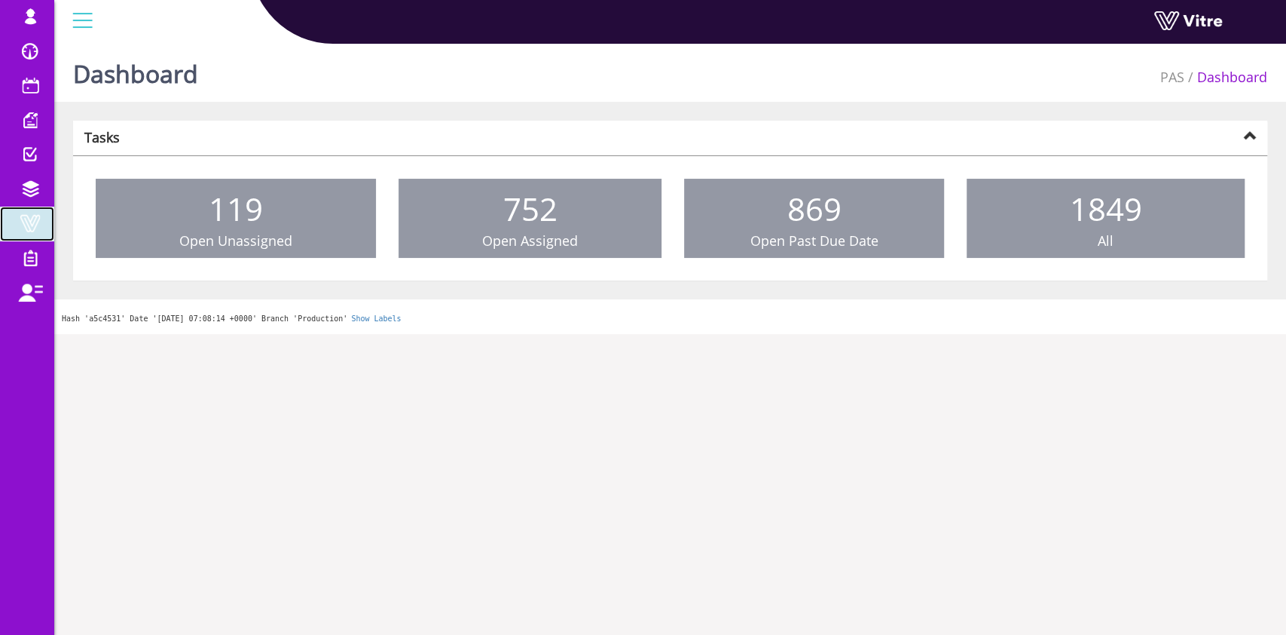
click at [41, 225] on span at bounding box center [30, 223] width 38 height 18
